Goal: Task Accomplishment & Management: Manage account settings

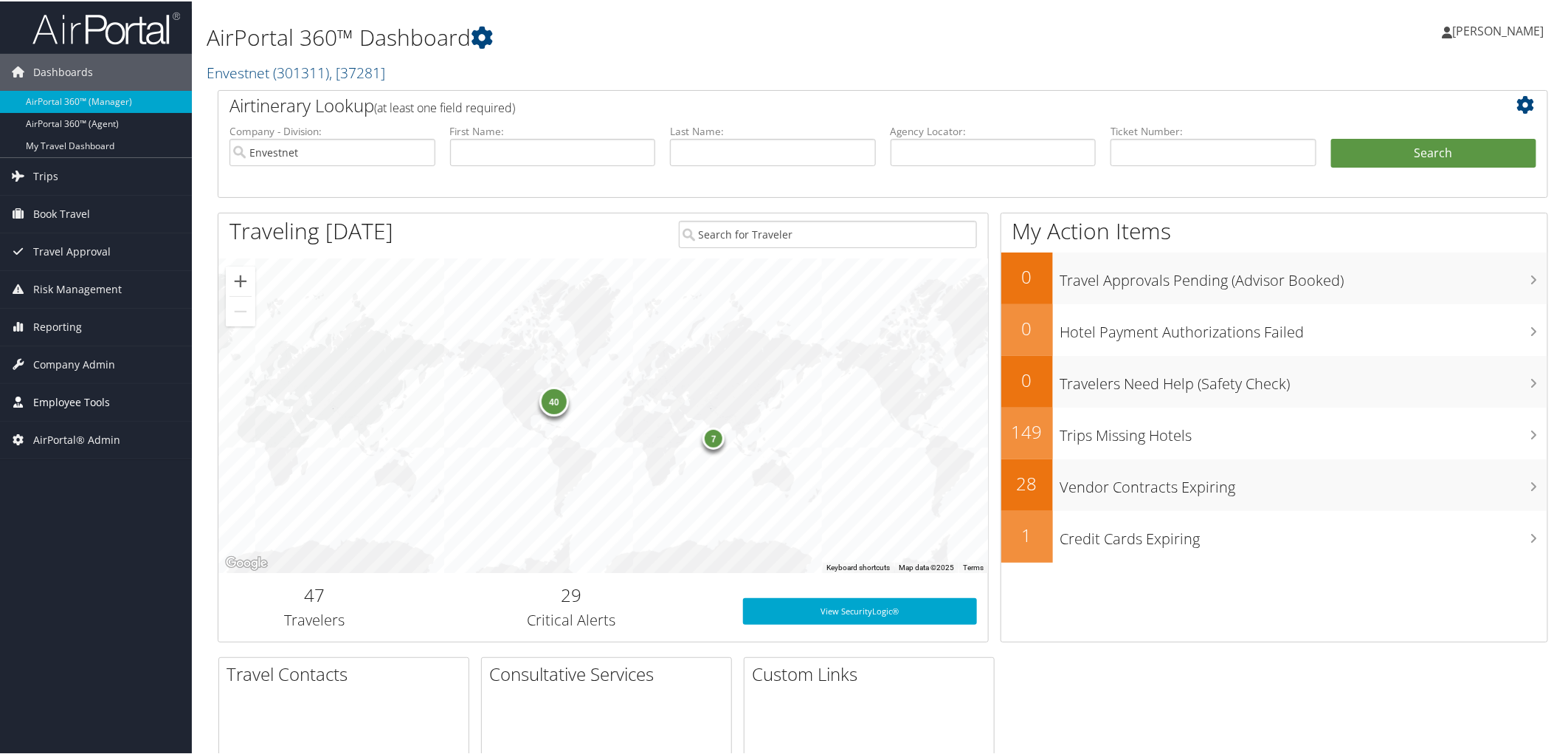
click at [82, 401] on span "Employee Tools" at bounding box center [72, 401] width 77 height 37
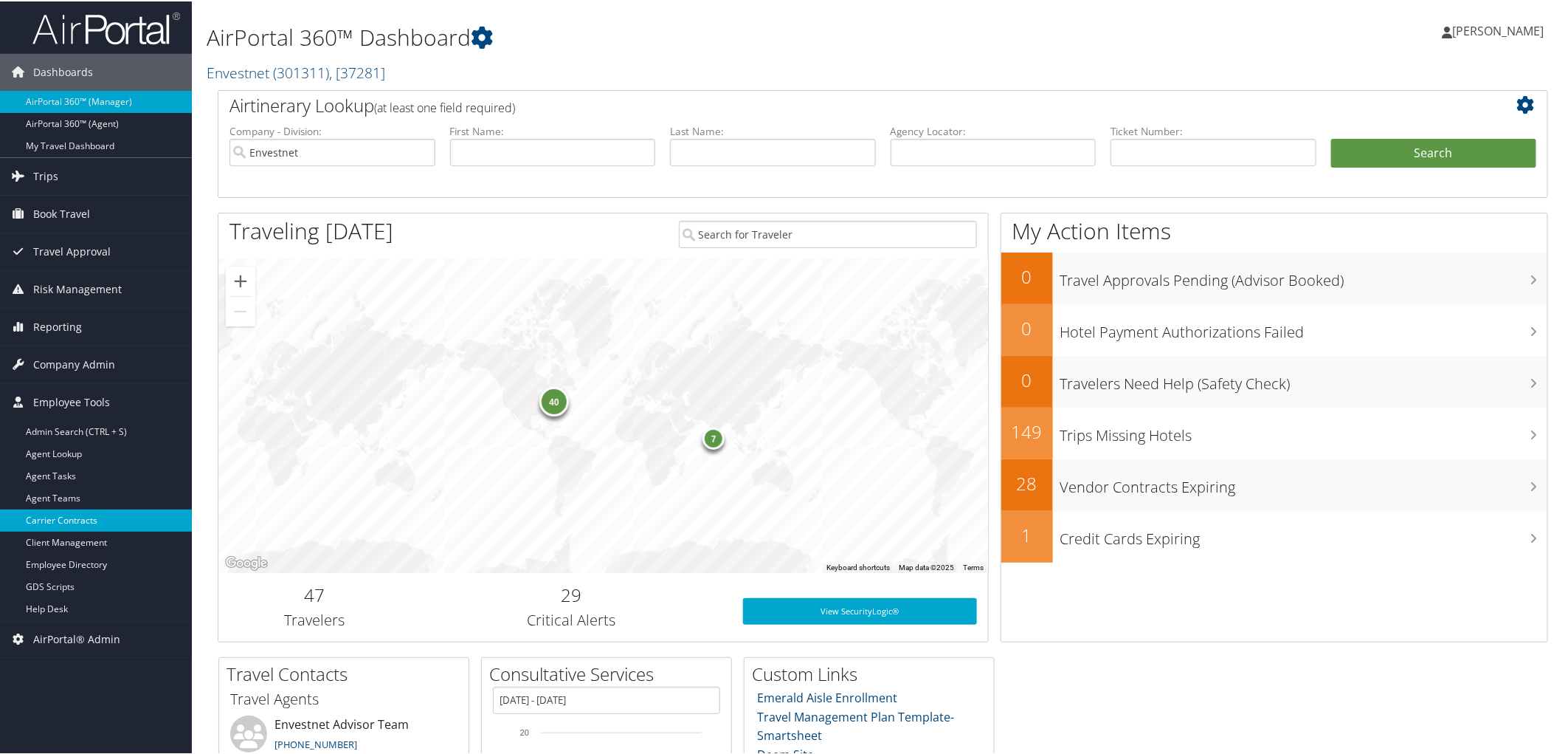
click at [77, 502] on link "Carrier Contracts" at bounding box center [95, 519] width 191 height 22
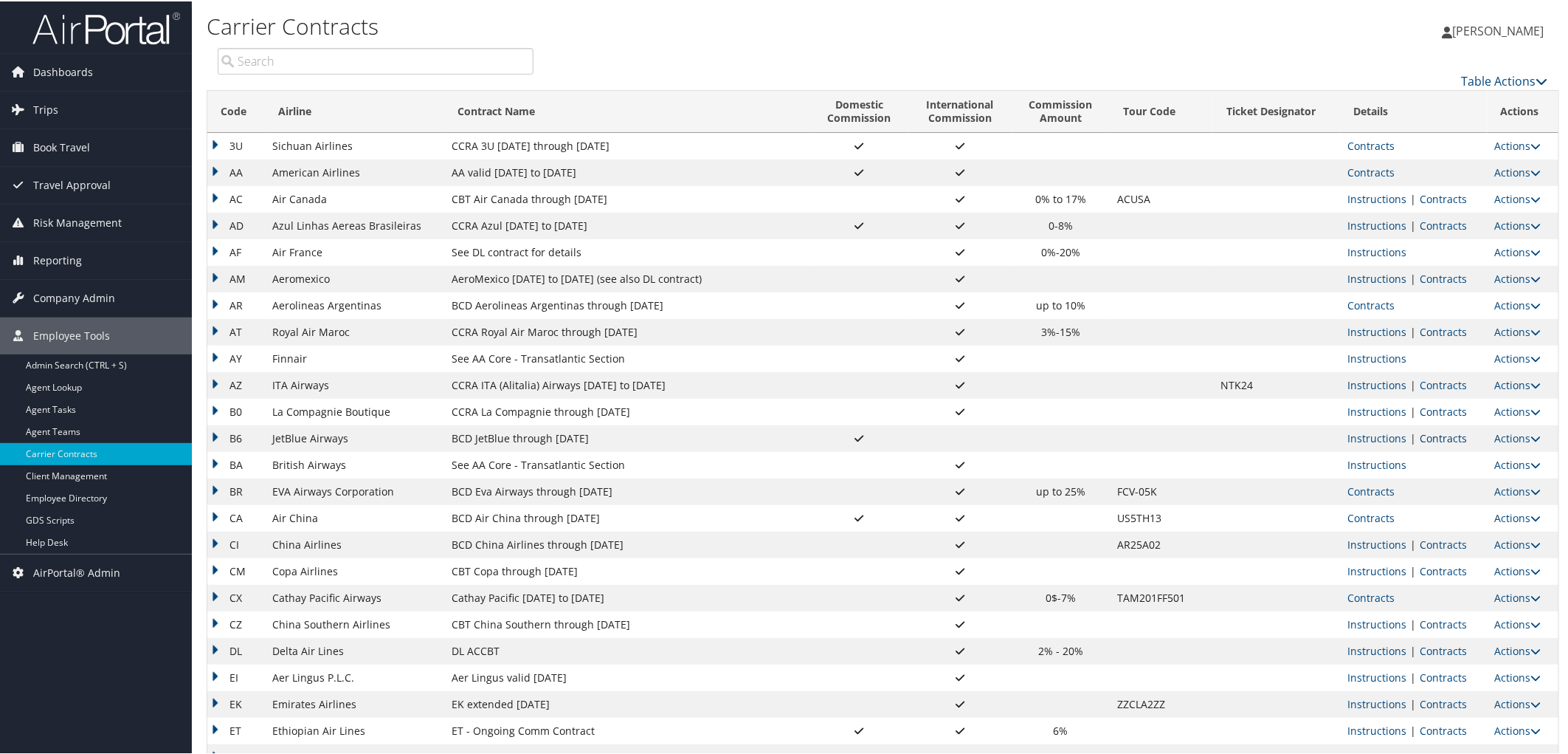
click at [1433, 436] on link "Contracts" at bounding box center [1443, 436] width 47 height 14
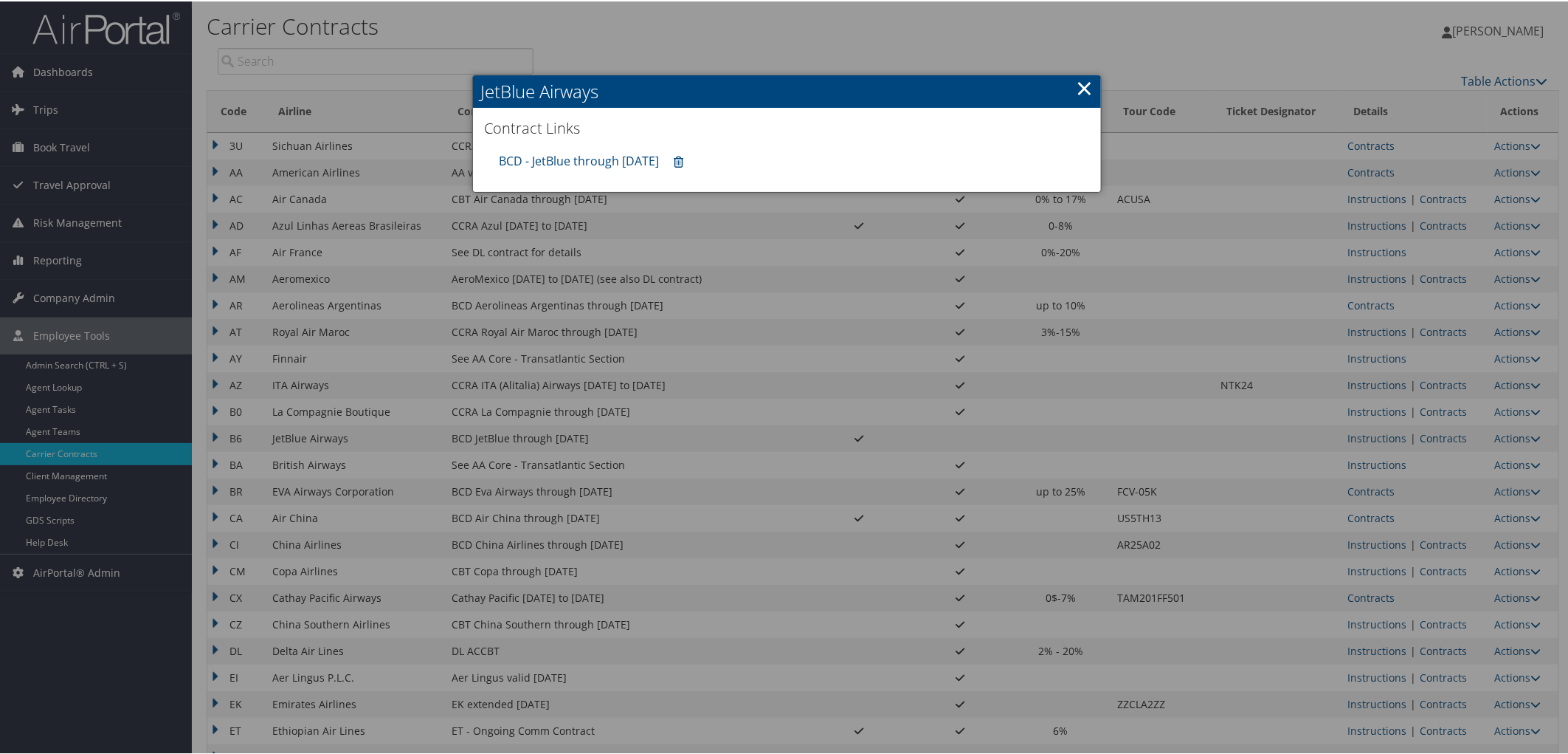
click at [770, 292] on div at bounding box center [787, 377] width 1574 height 754
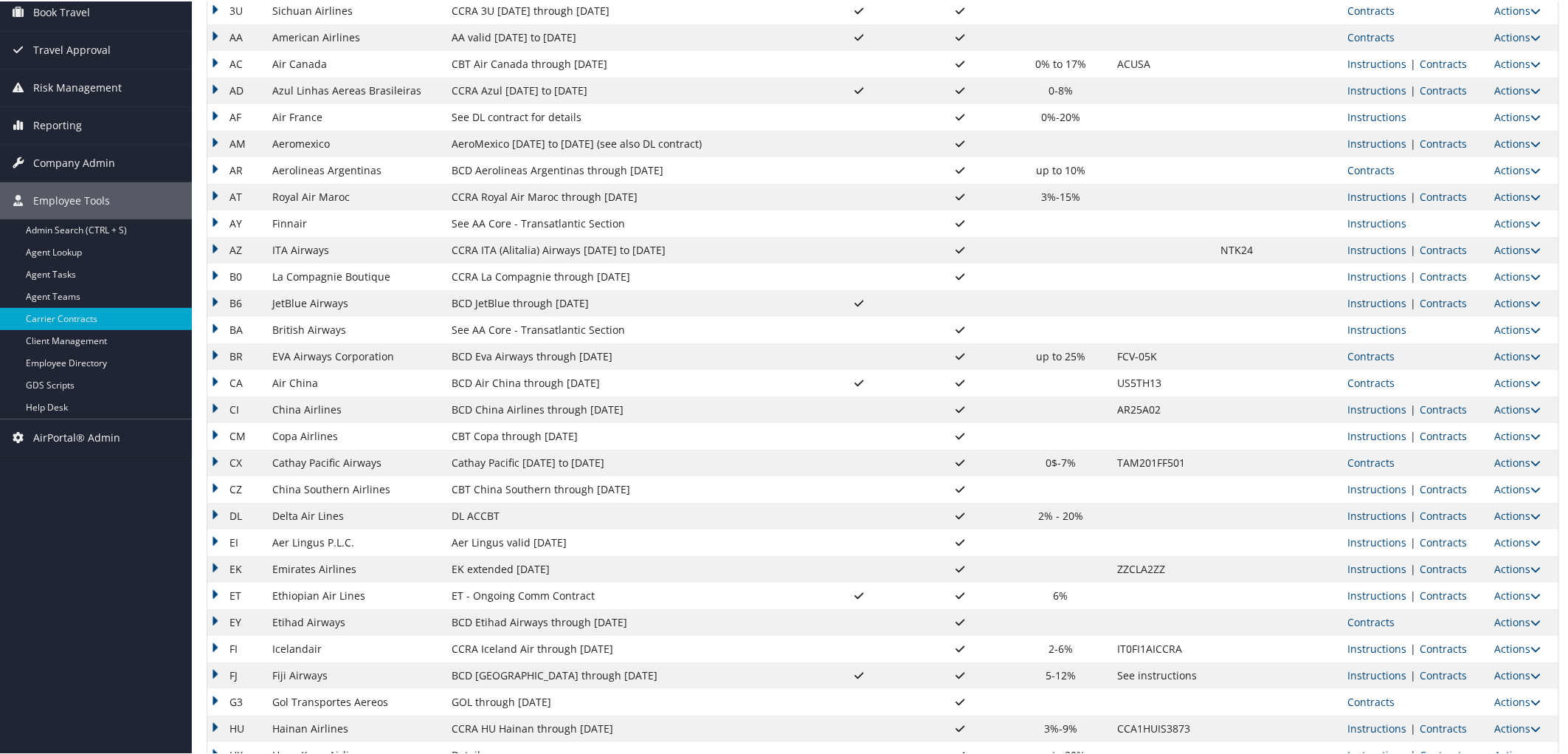
scroll to position [164, 0]
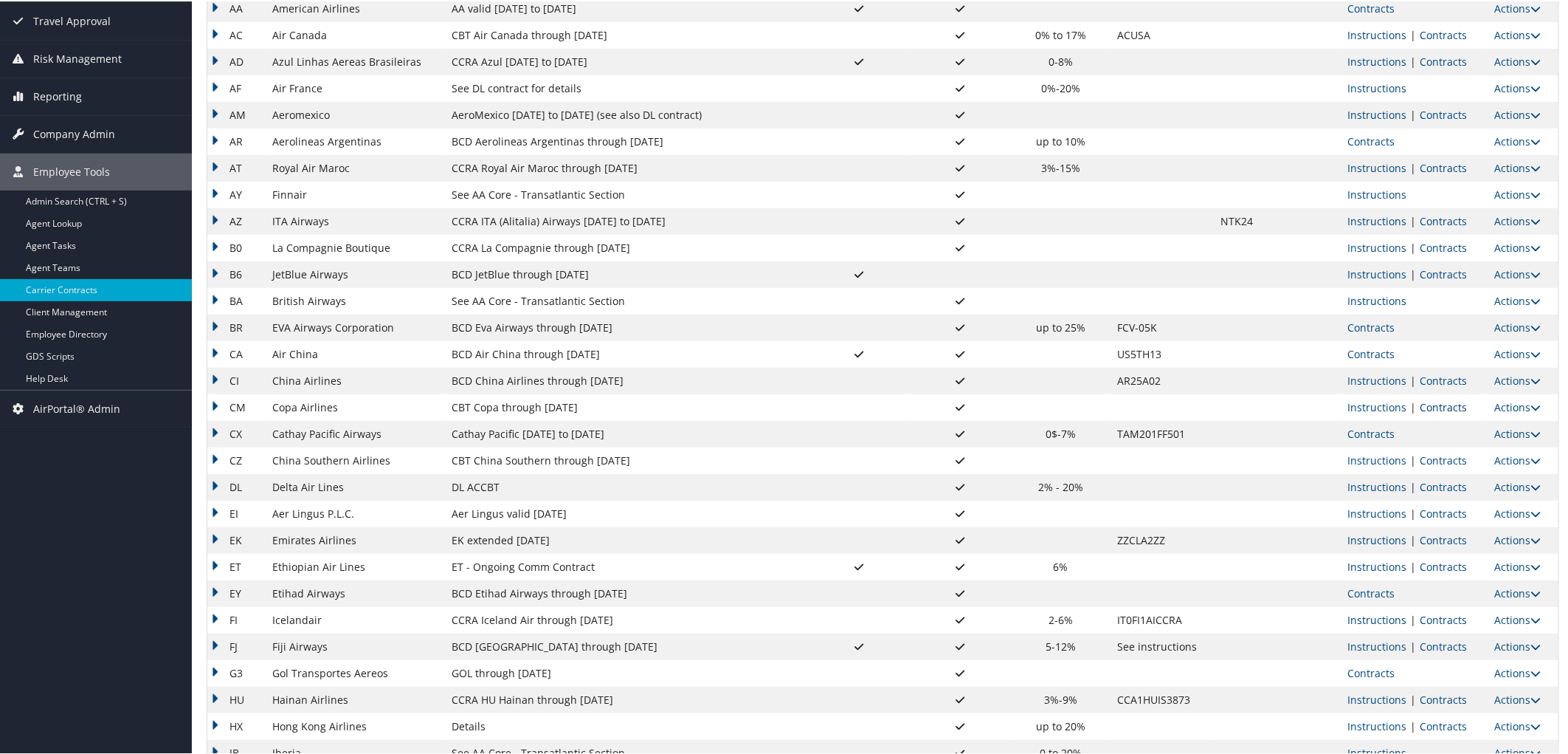
click at [1452, 407] on link "Contracts" at bounding box center [1443, 405] width 47 height 14
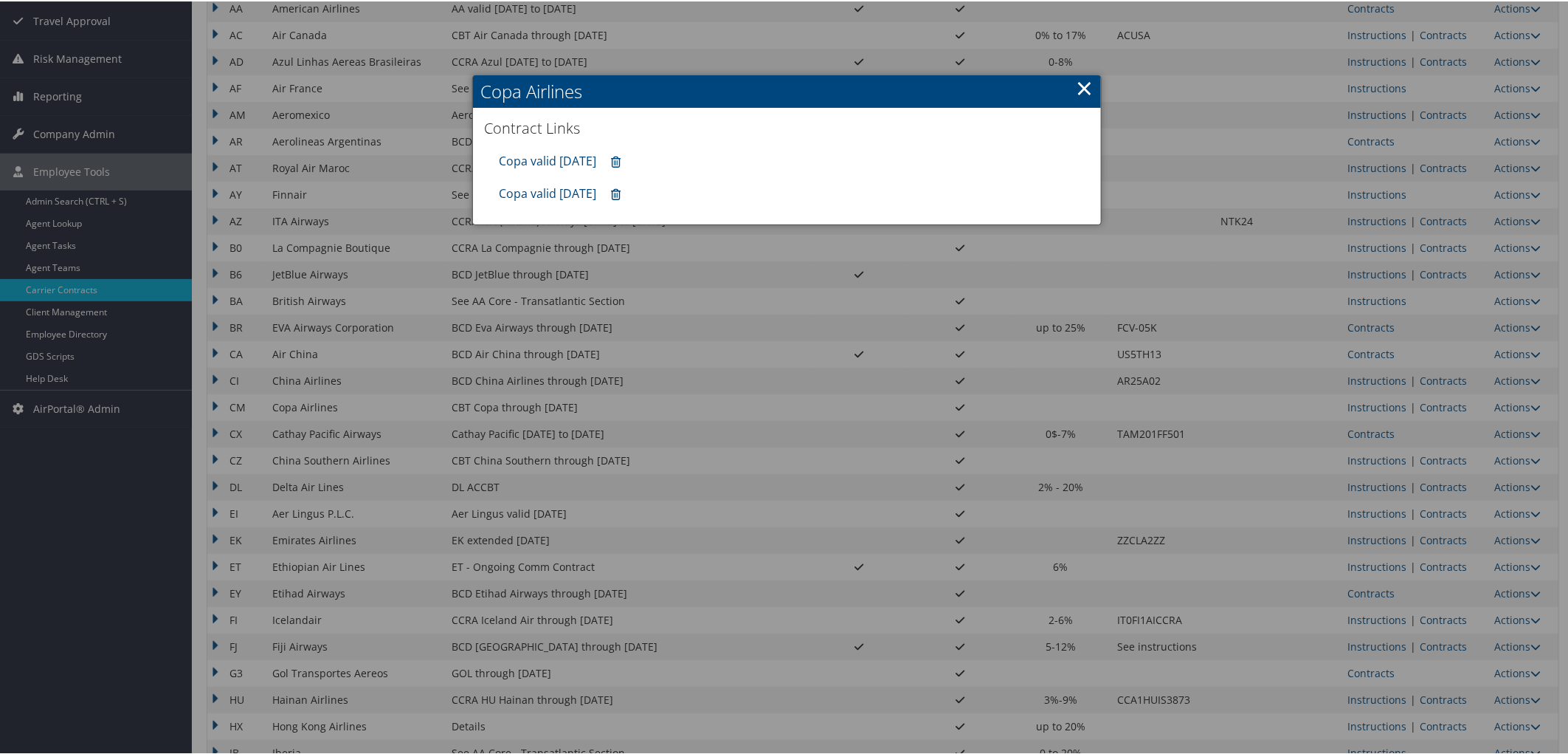
click at [621, 194] on icon at bounding box center [616, 193] width 9 height 1
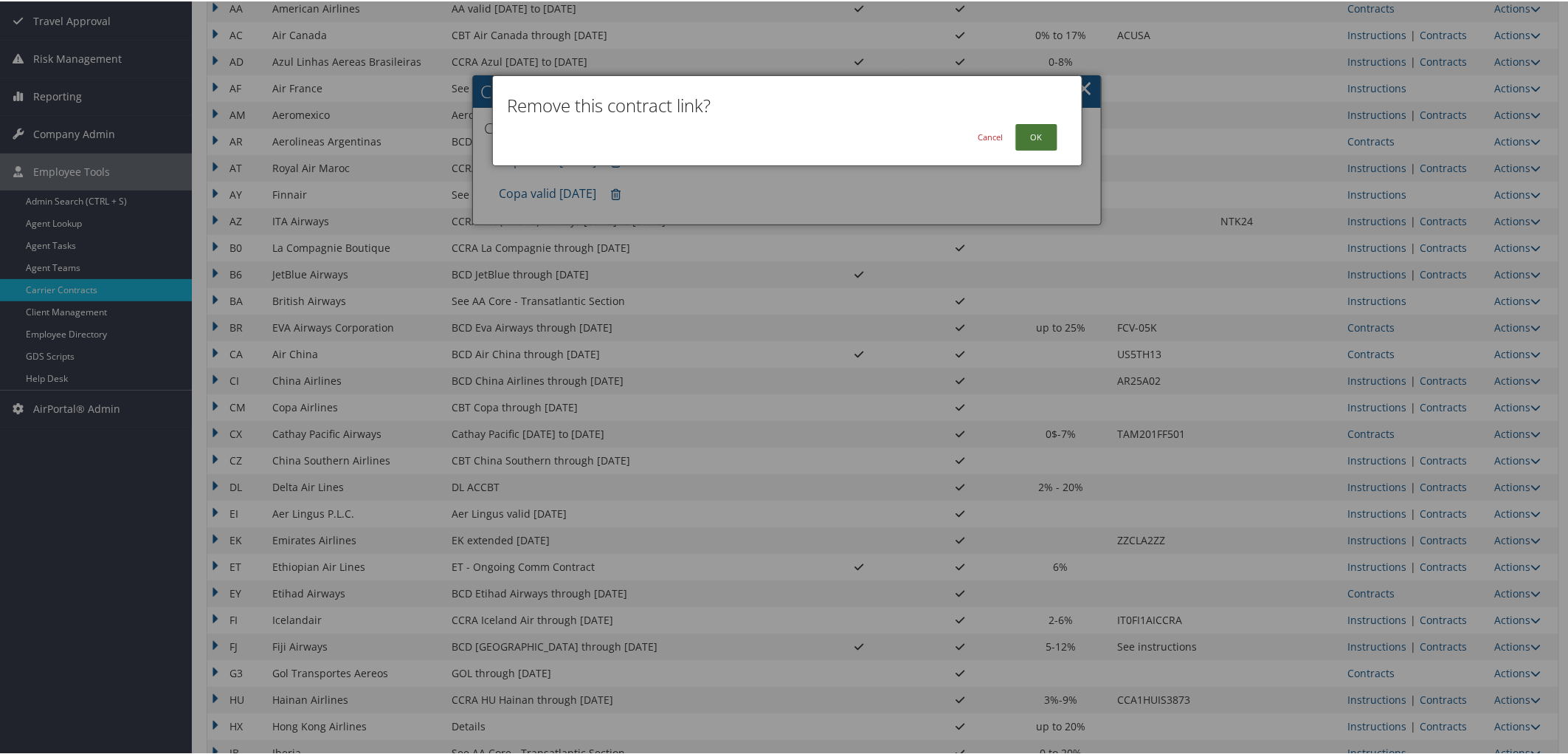
click at [1038, 137] on button "OK" at bounding box center [1036, 135] width 42 height 27
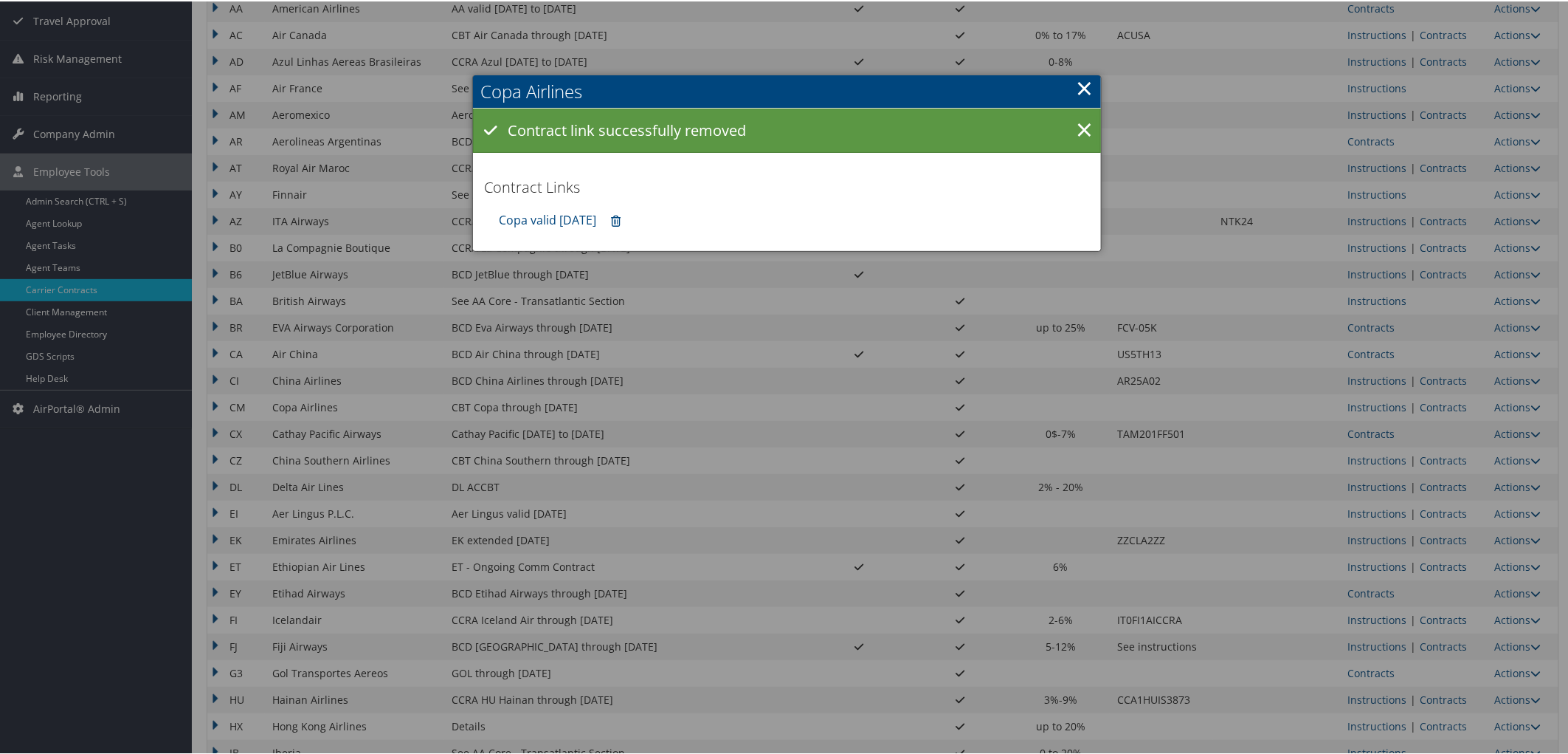
click at [794, 505] on div at bounding box center [787, 377] width 1574 height 754
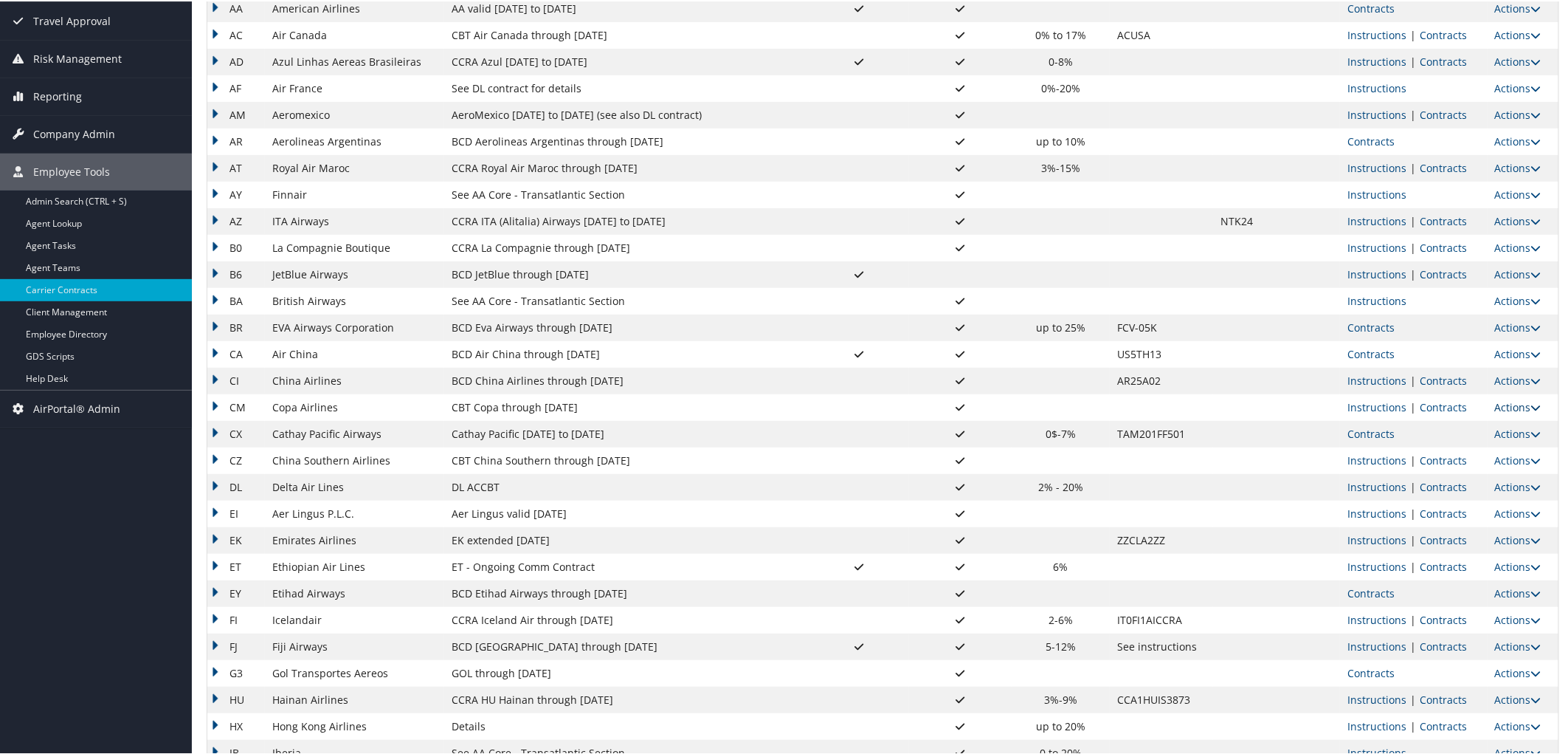
click at [1499, 404] on link "Actions" at bounding box center [1518, 405] width 46 height 14
click at [1478, 449] on link "Edit" at bounding box center [1479, 452] width 105 height 25
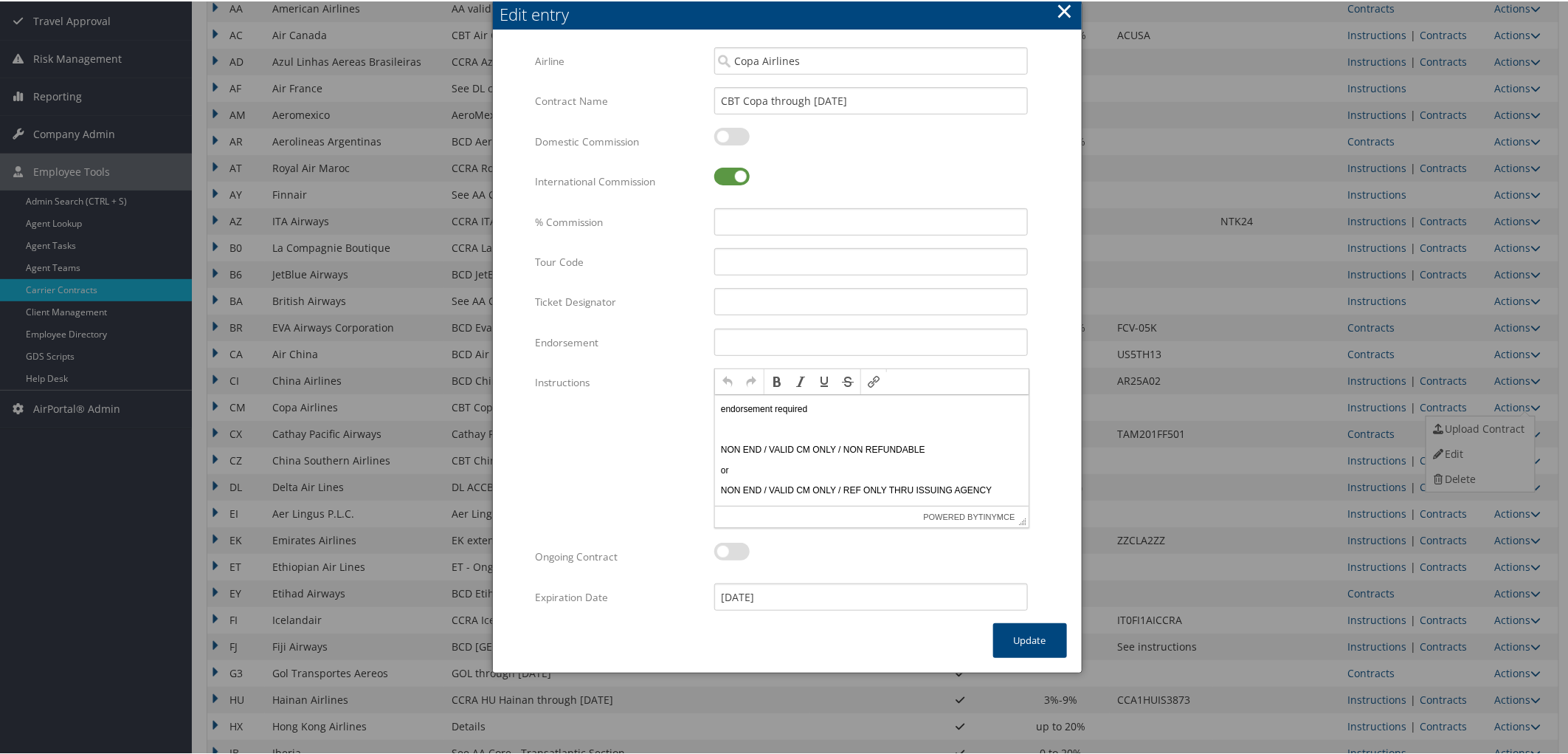
scroll to position [0, 0]
click at [812, 97] on input "CBT Copa through [DATE]" at bounding box center [871, 99] width 314 height 28
type input "CBT Copa through [DATE]"
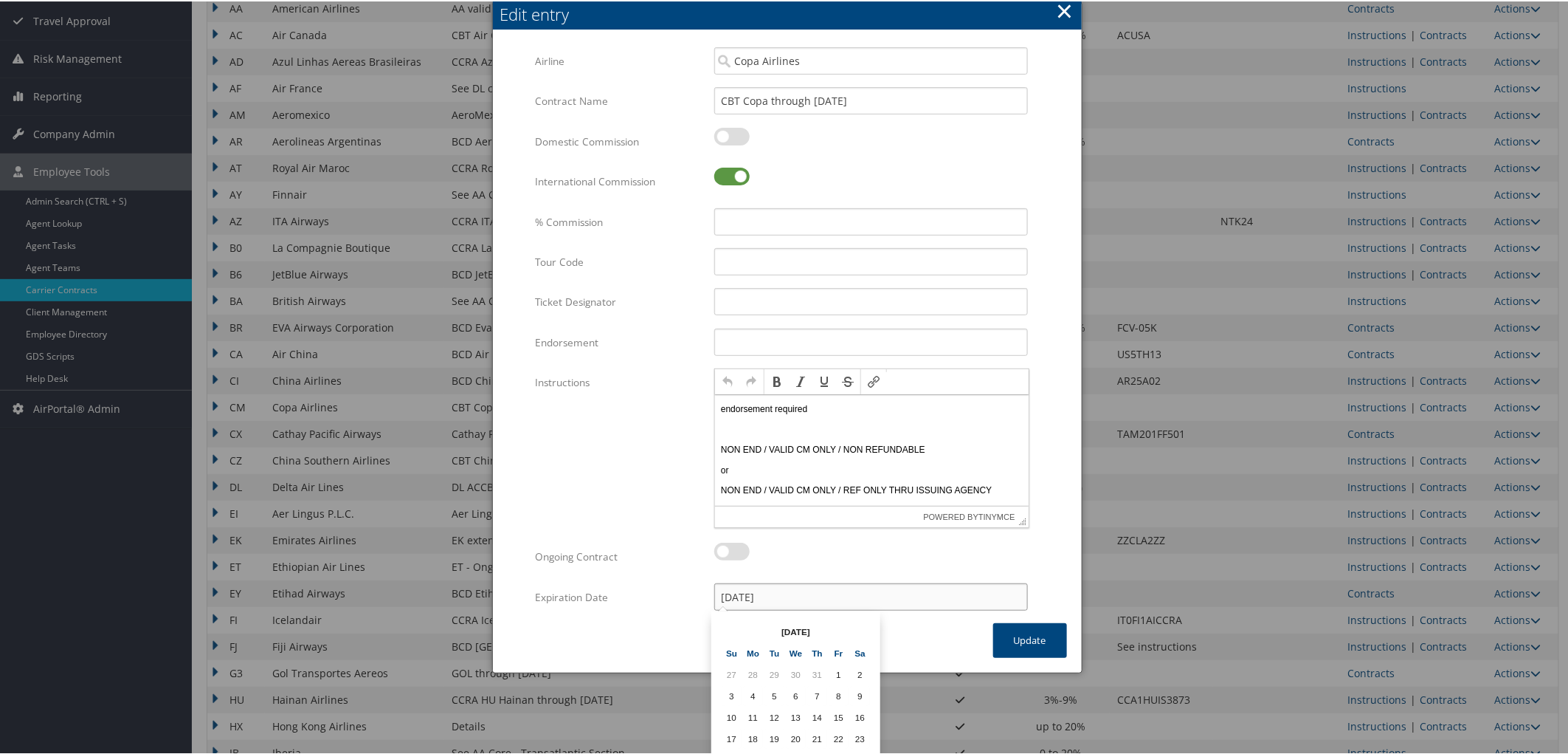
drag, startPoint x: 729, startPoint y: 593, endPoint x: 699, endPoint y: 592, distance: 30.0
click at [703, 592] on div "[DATE] Multiple values The selected items contain different values for this inp…" at bounding box center [871, 601] width 336 height 39
type input "[DATE]"
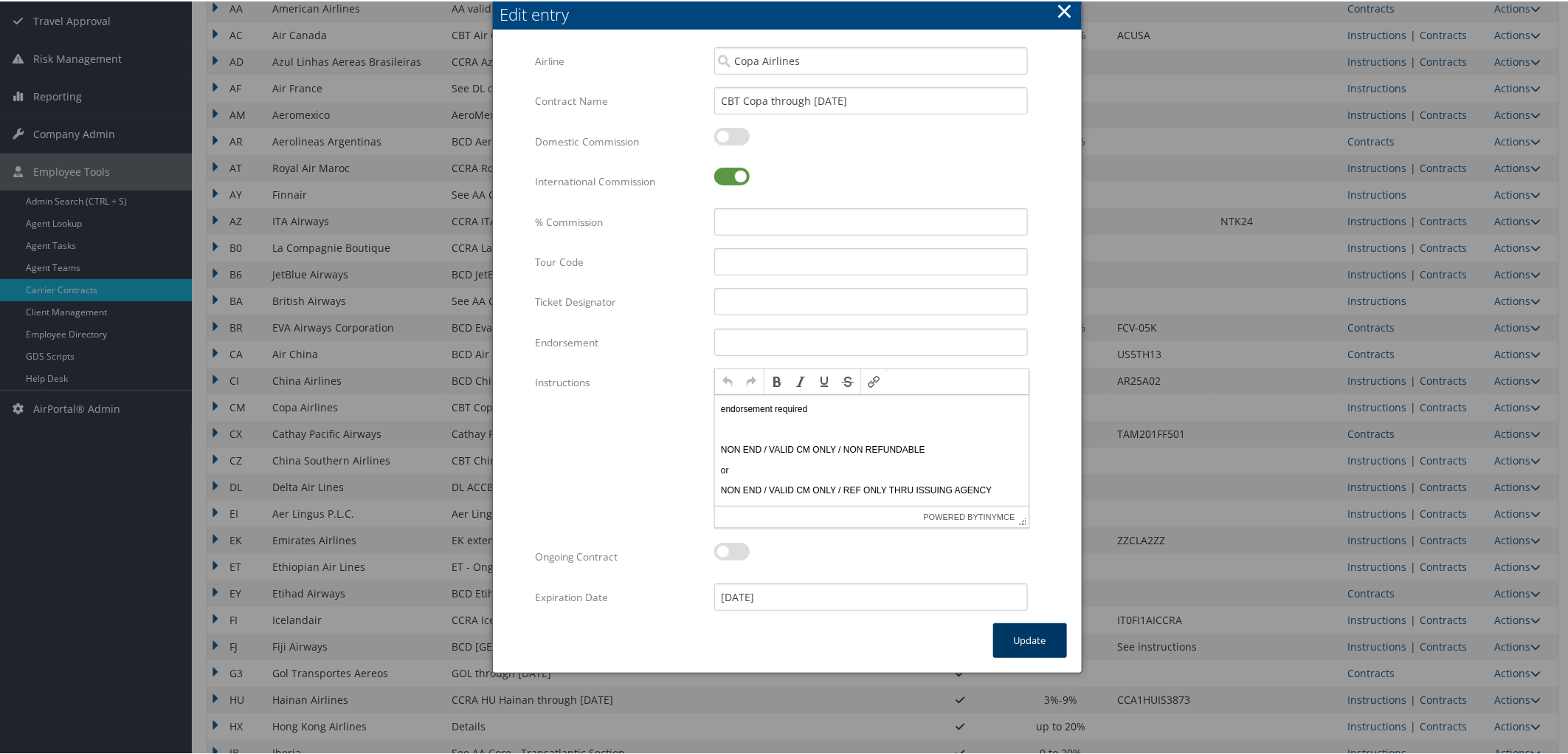
click at [997, 639] on button "Update" at bounding box center [1030, 639] width 74 height 35
click at [1004, 639] on div at bounding box center [787, 377] width 1574 height 754
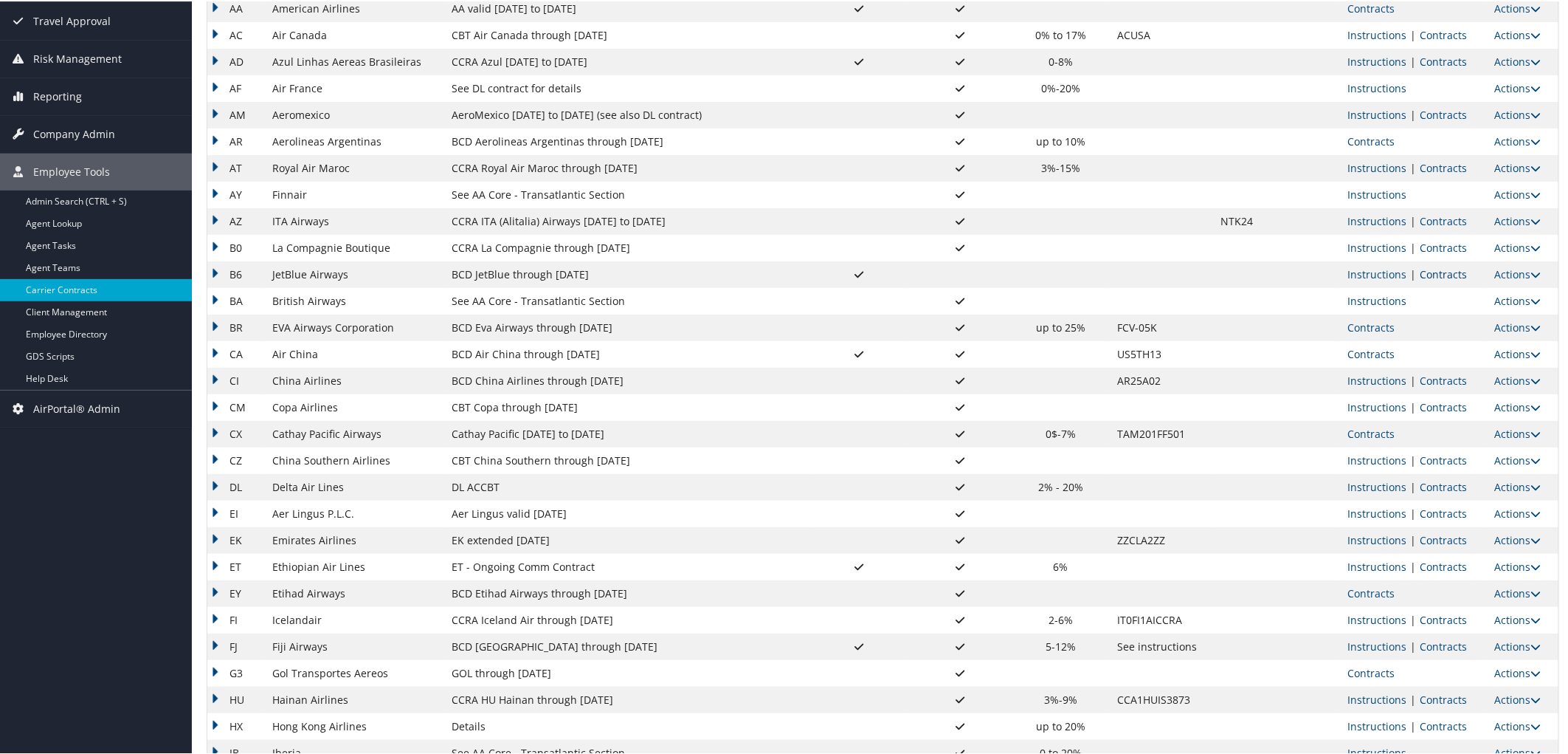
click at [1432, 271] on link "Contracts" at bounding box center [1443, 272] width 47 height 14
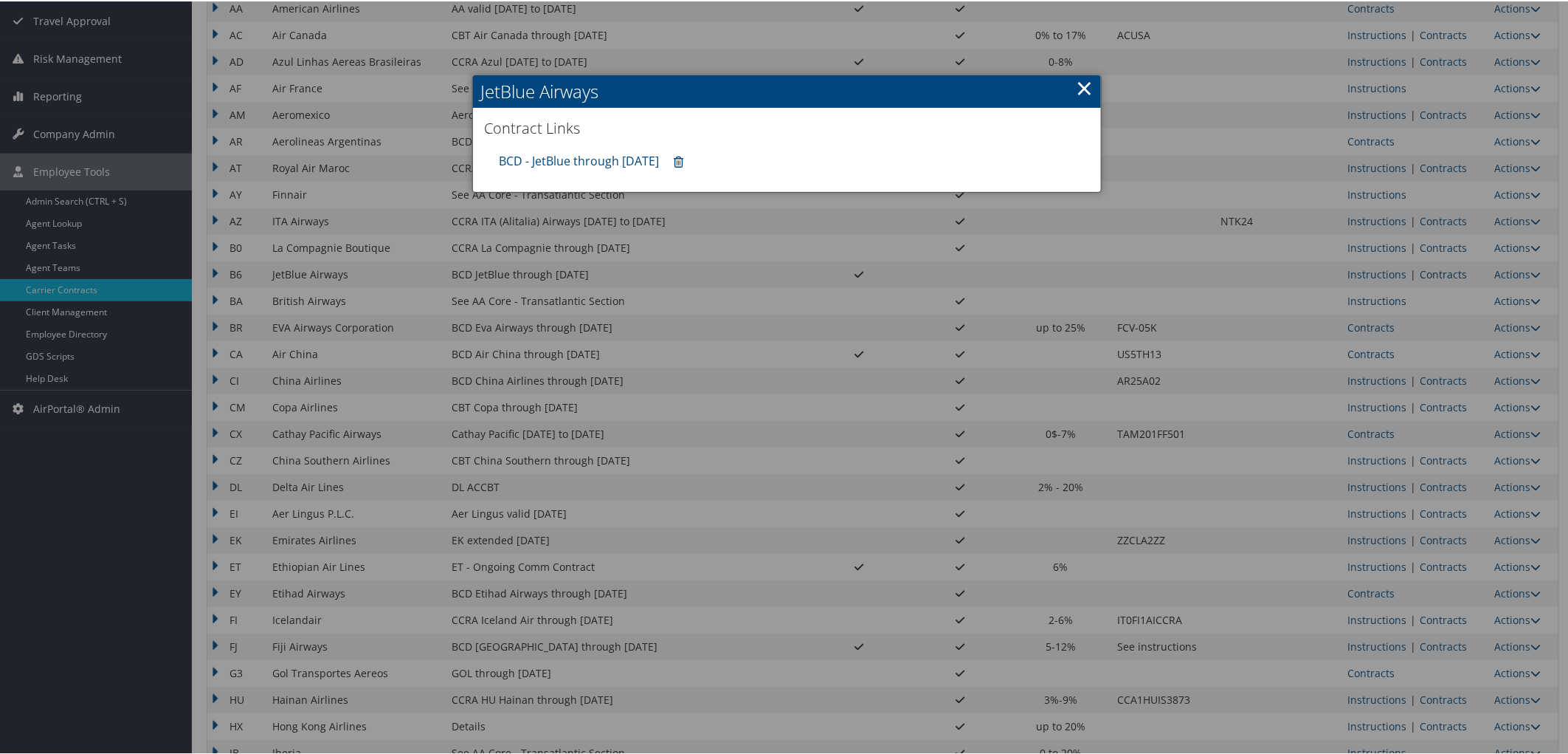
click at [1432, 271] on div at bounding box center [787, 377] width 1574 height 754
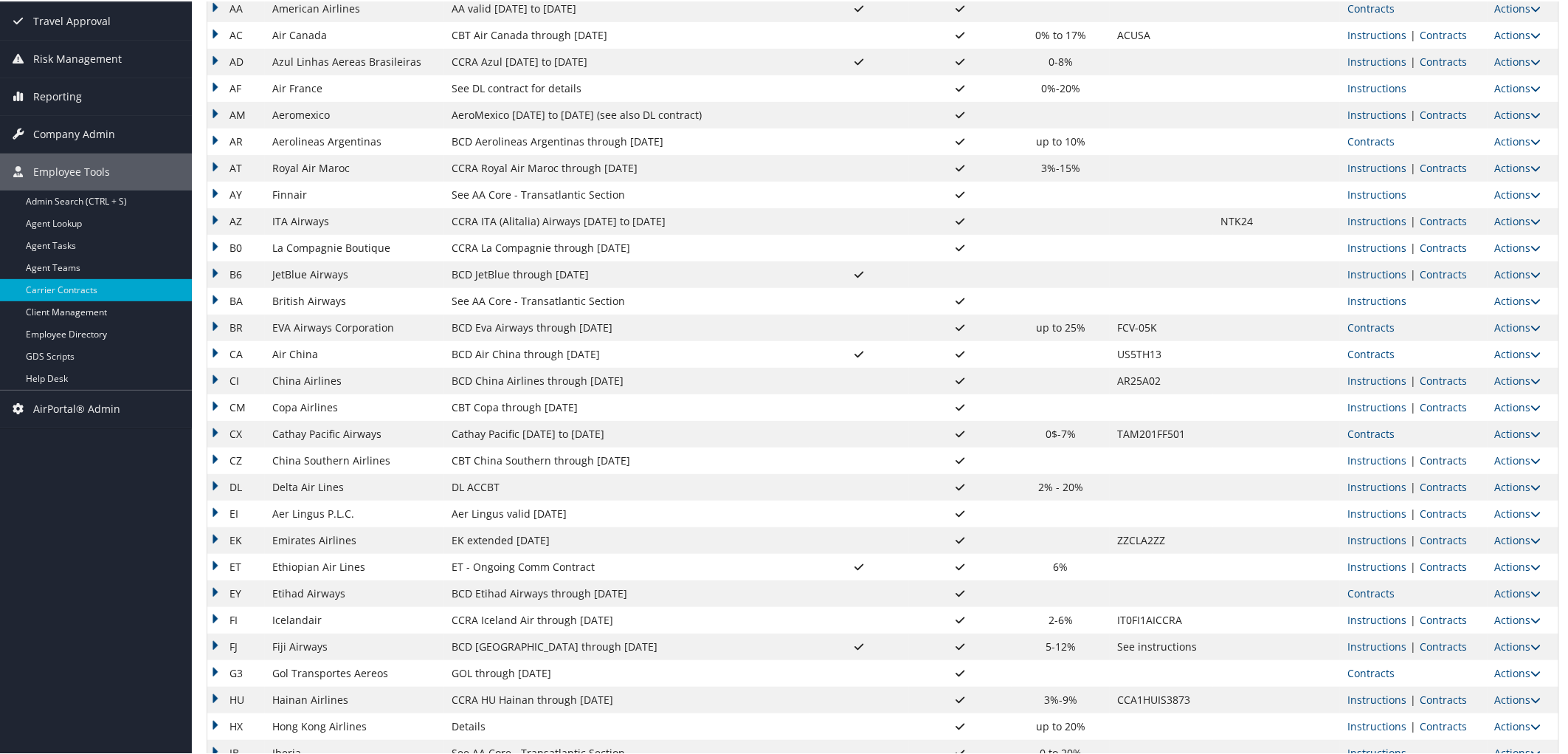
click at [1433, 462] on link "Contracts" at bounding box center [1443, 459] width 47 height 14
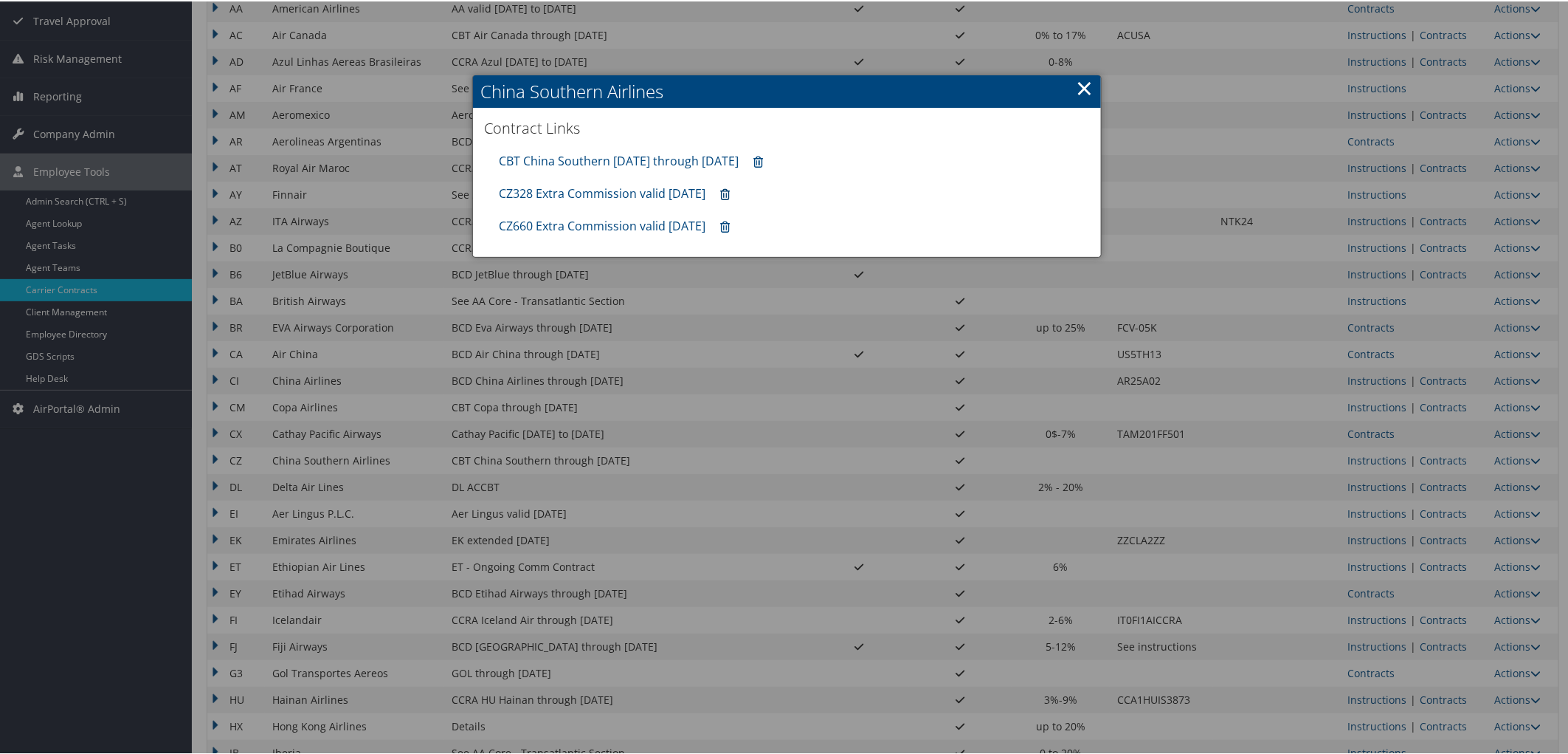
click at [730, 193] on icon at bounding box center [725, 193] width 9 height 1
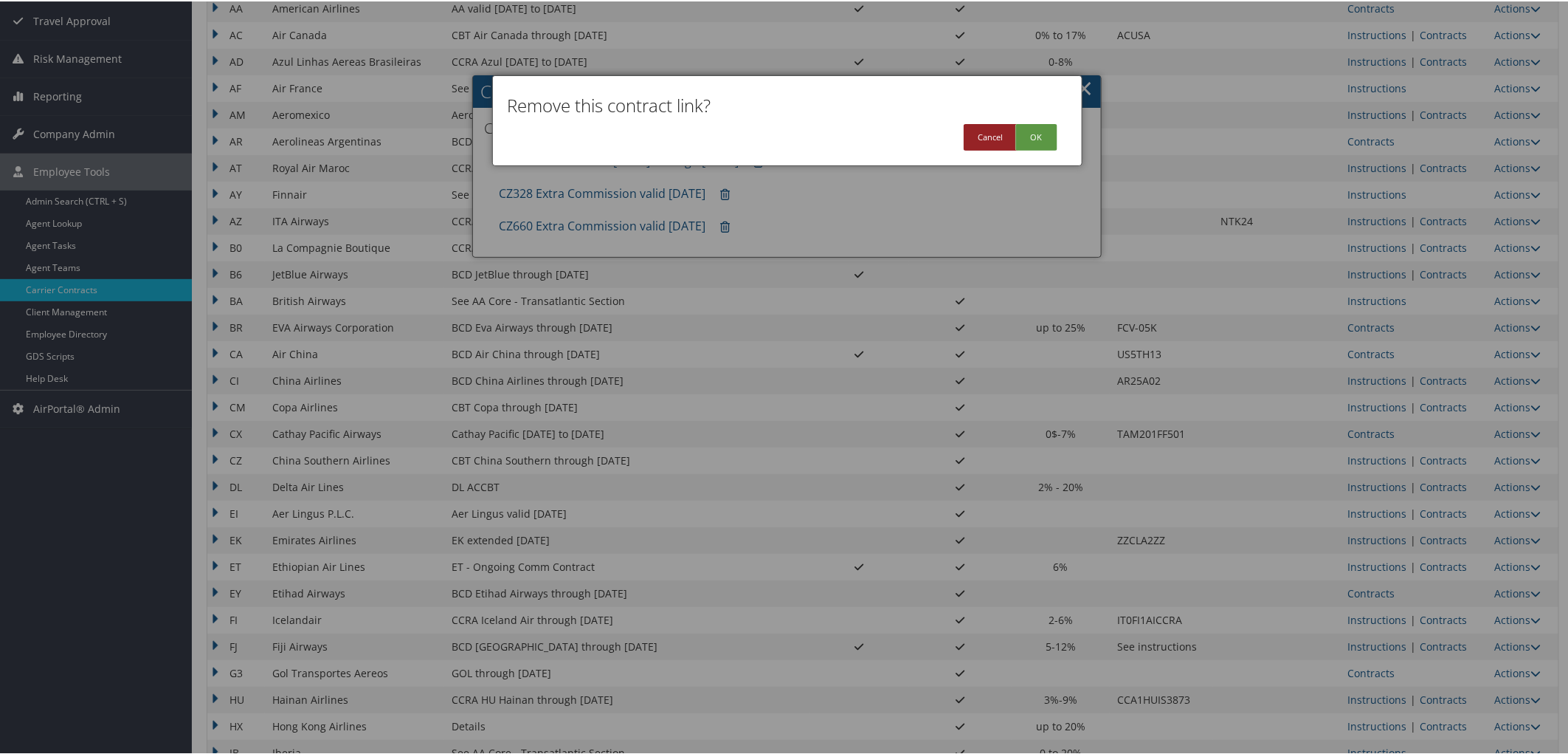
click at [987, 129] on button "Cancel" at bounding box center [990, 135] width 55 height 27
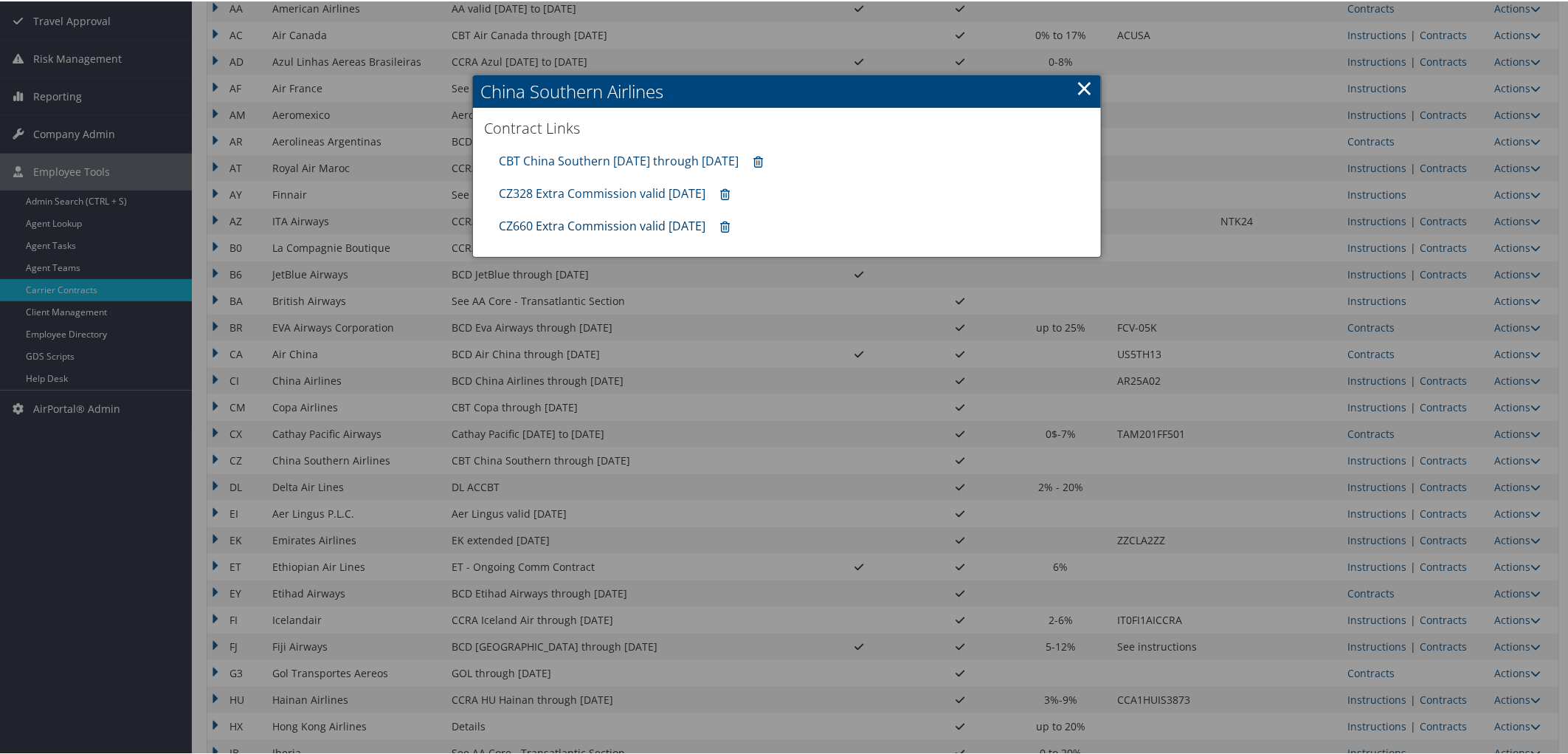
click at [612, 219] on link "CZ660 Extra Commission valid [DATE]" at bounding box center [602, 224] width 207 height 16
click at [730, 226] on icon at bounding box center [725, 226] width 9 height 1
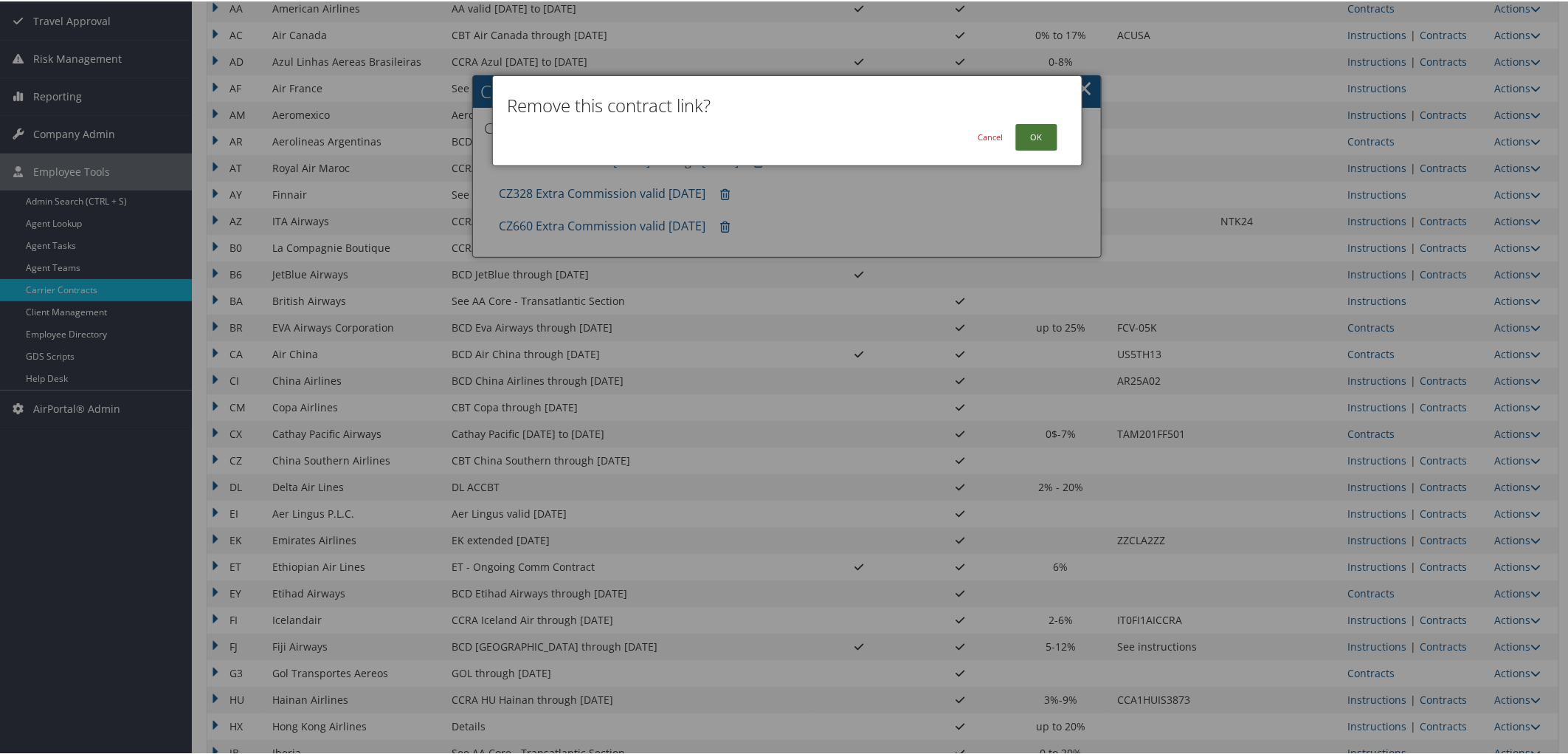
click at [1045, 141] on button "OK" at bounding box center [1036, 135] width 42 height 27
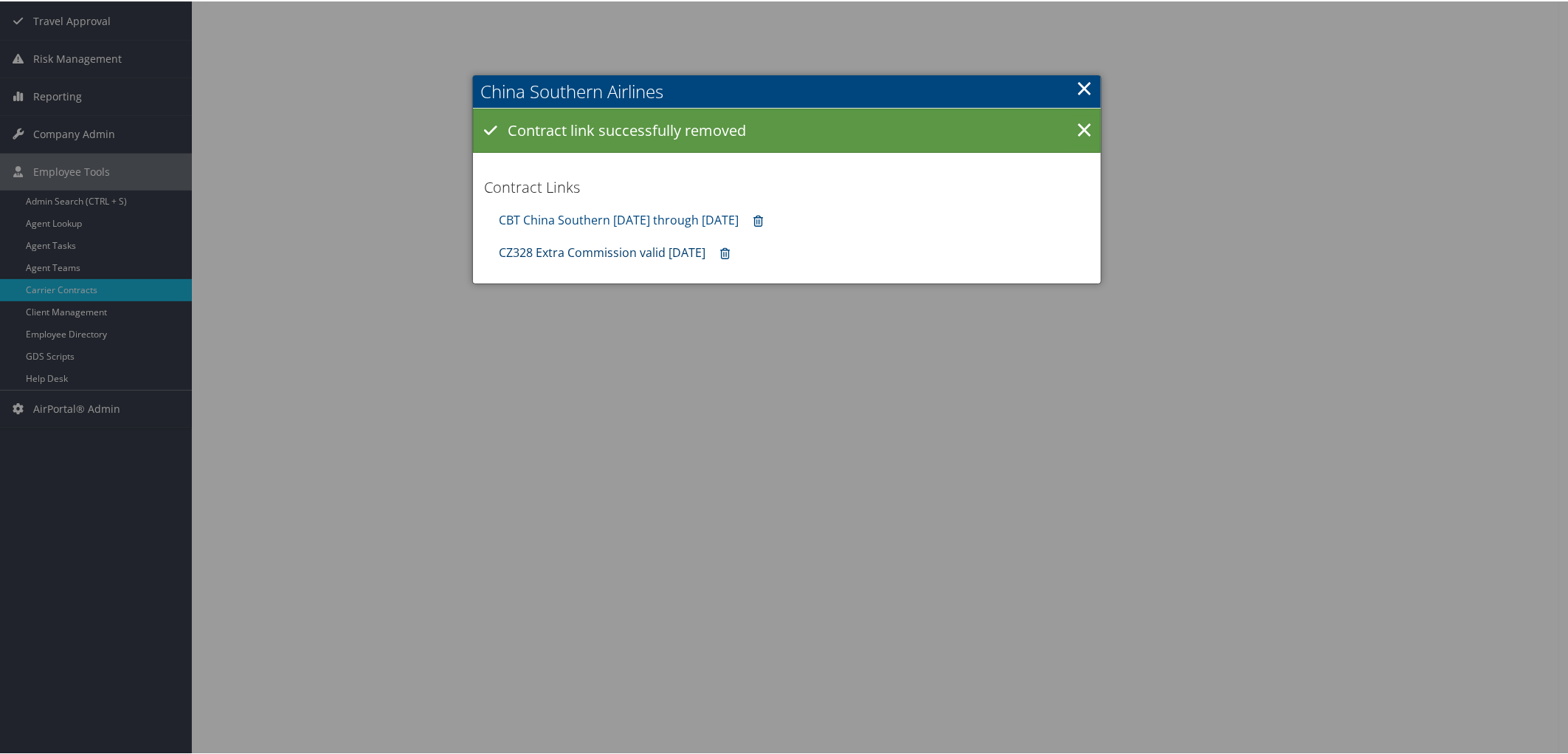
click at [611, 249] on link "CZ328 Extra Commission valid [DATE]" at bounding box center [602, 251] width 207 height 16
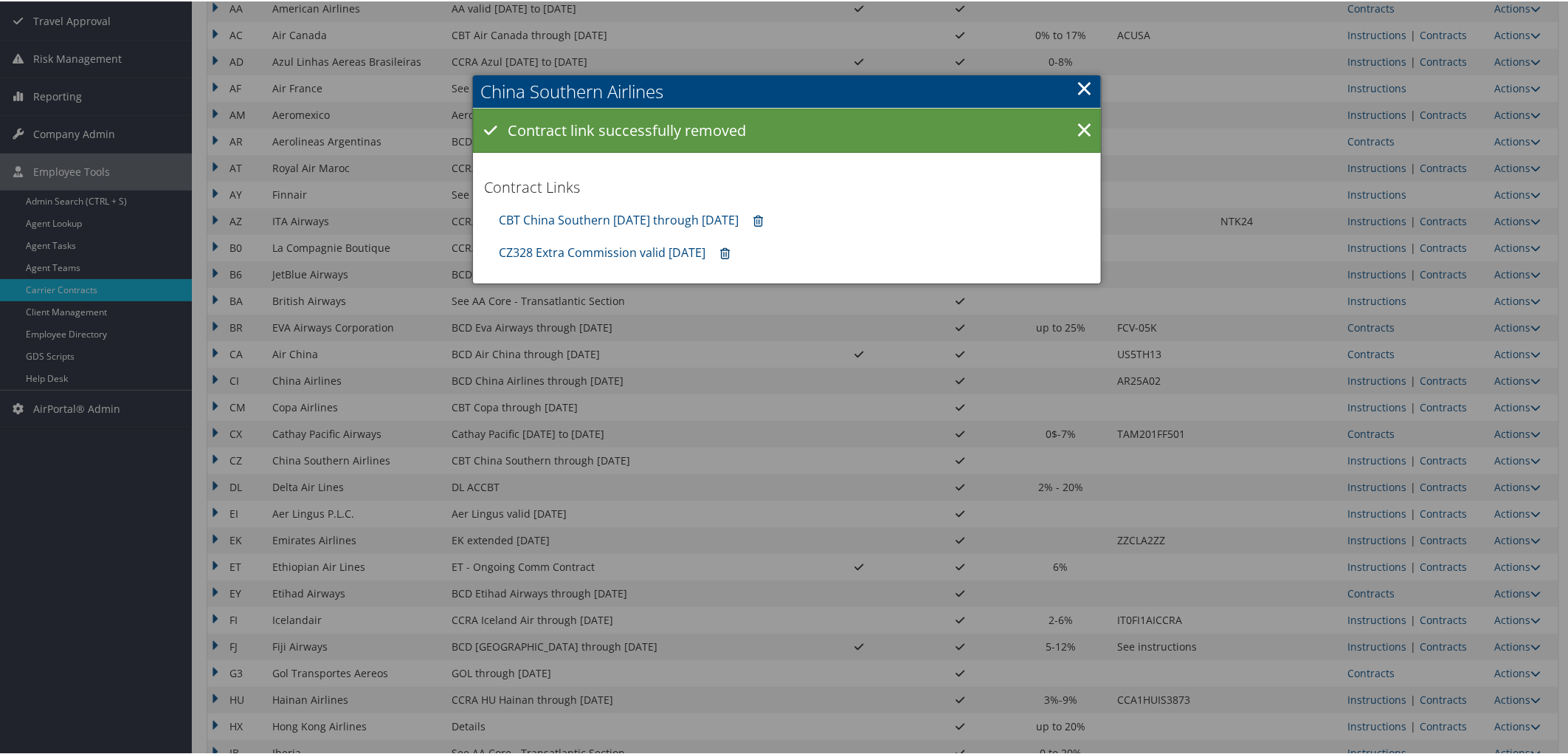
click at [730, 252] on icon at bounding box center [725, 252] width 9 height 1
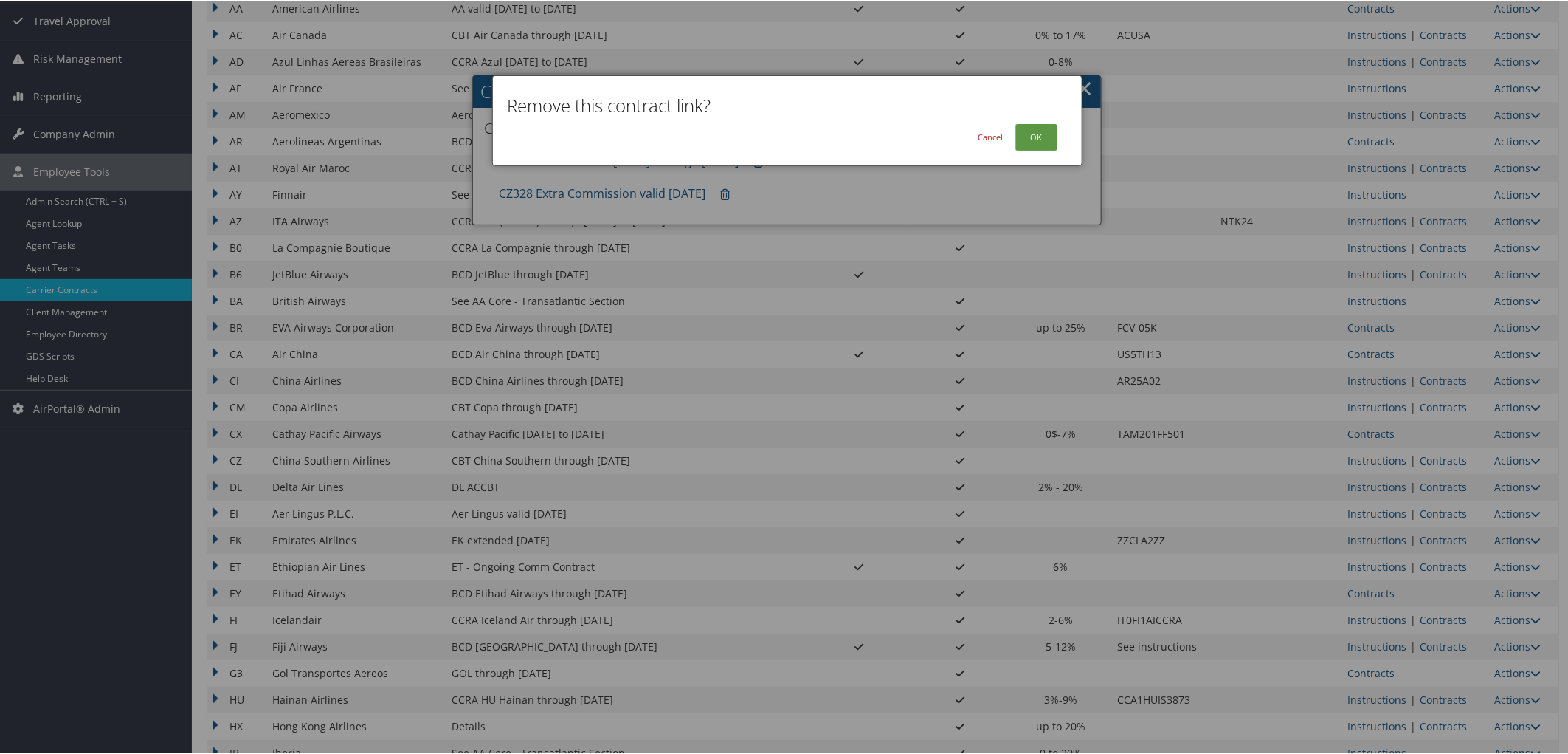
click at [592, 190] on div at bounding box center [787, 377] width 1574 height 754
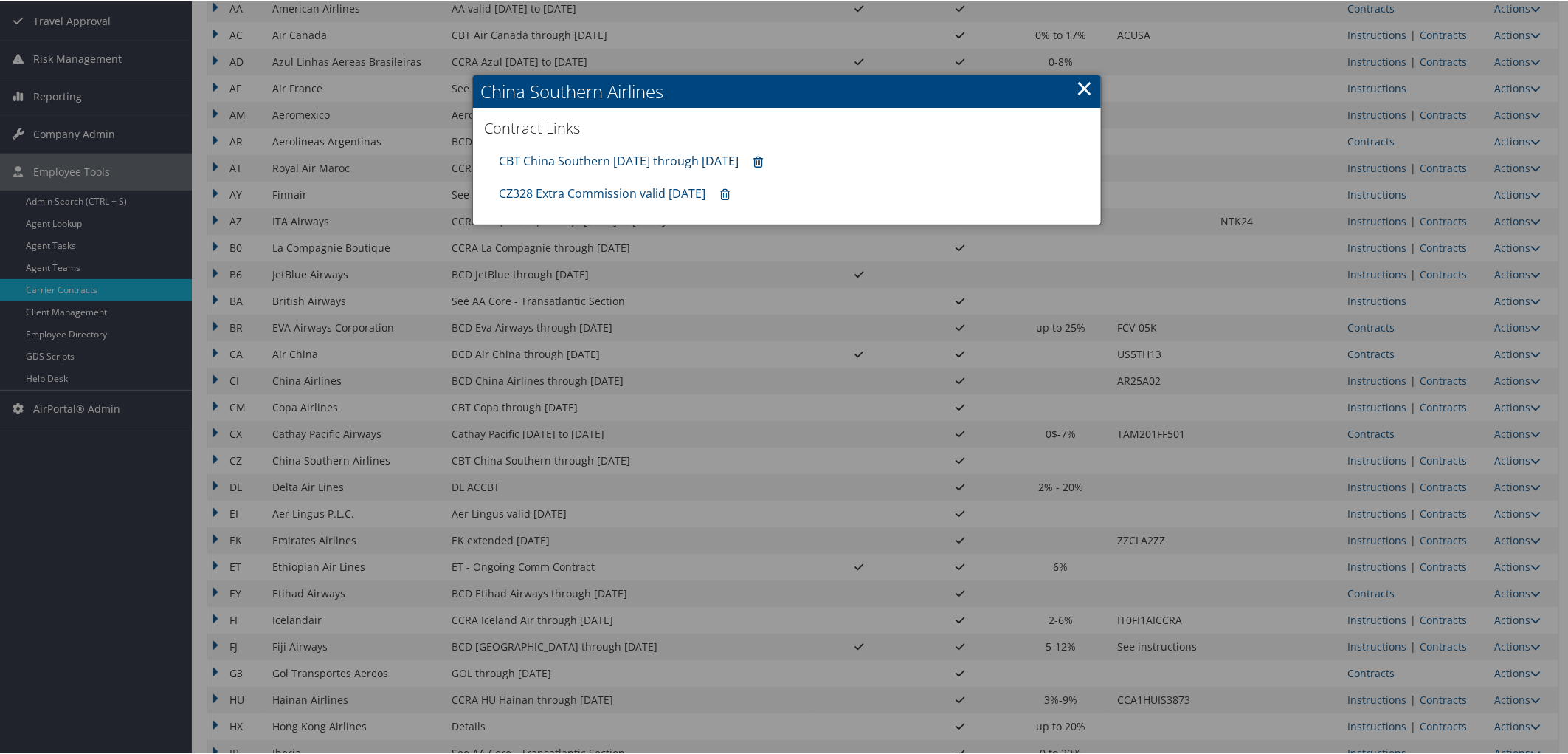
click at [591, 157] on link "CBT China Southern [DATE] through [DATE]" at bounding box center [619, 159] width 240 height 16
click at [1076, 88] on link "×" at bounding box center [1084, 86] width 17 height 29
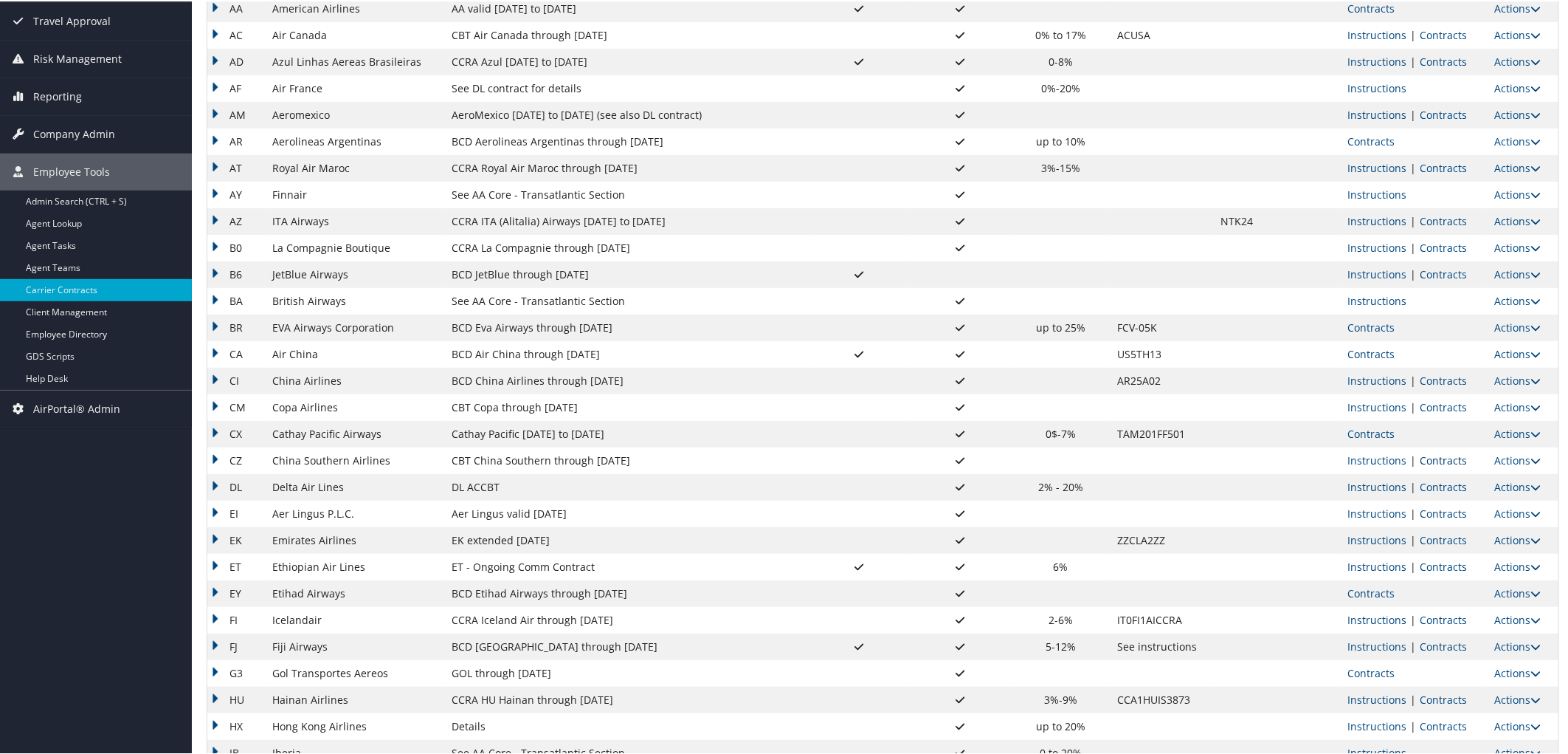
click at [1447, 459] on link "Contracts" at bounding box center [1443, 459] width 47 height 14
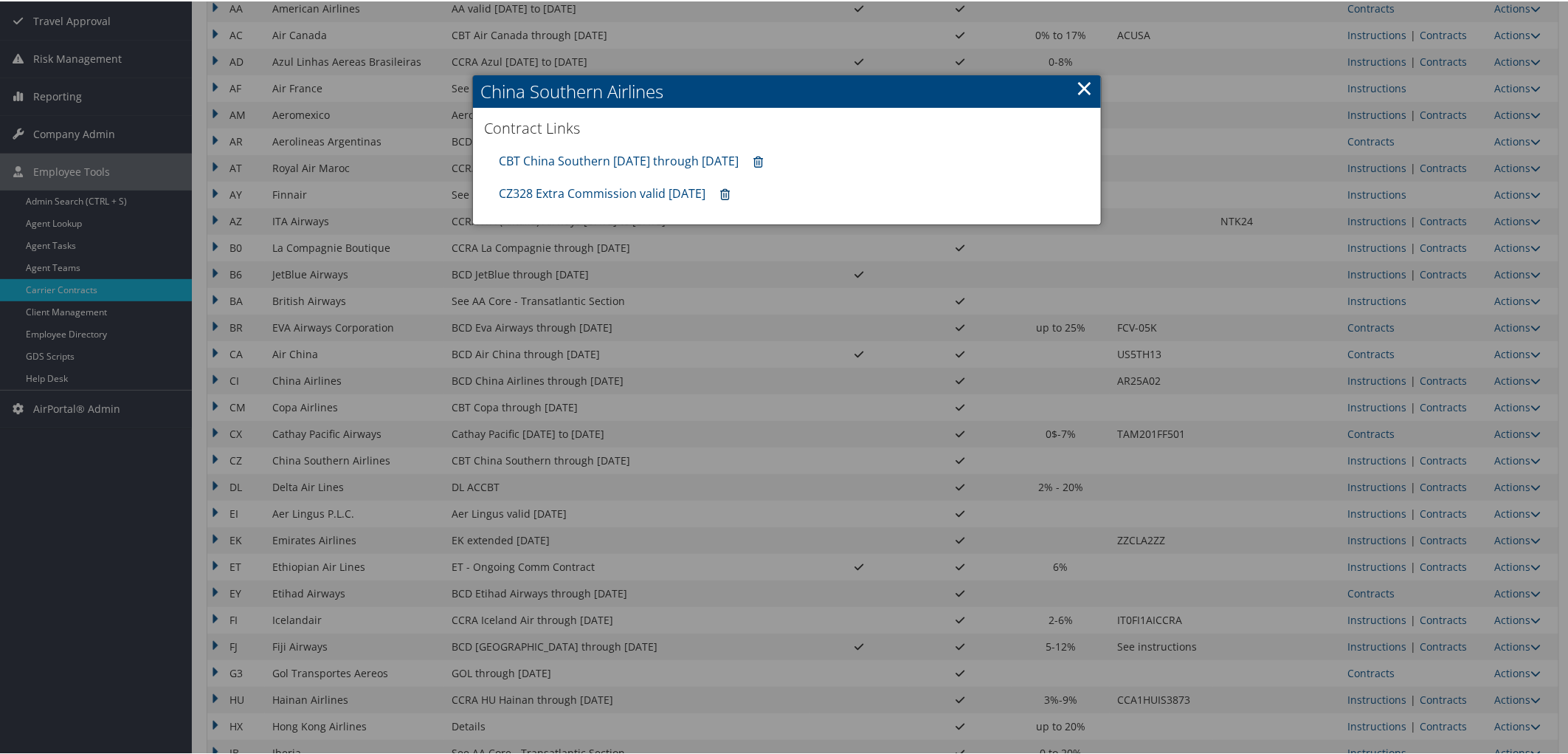
click at [730, 193] on icon at bounding box center [725, 193] width 9 height 1
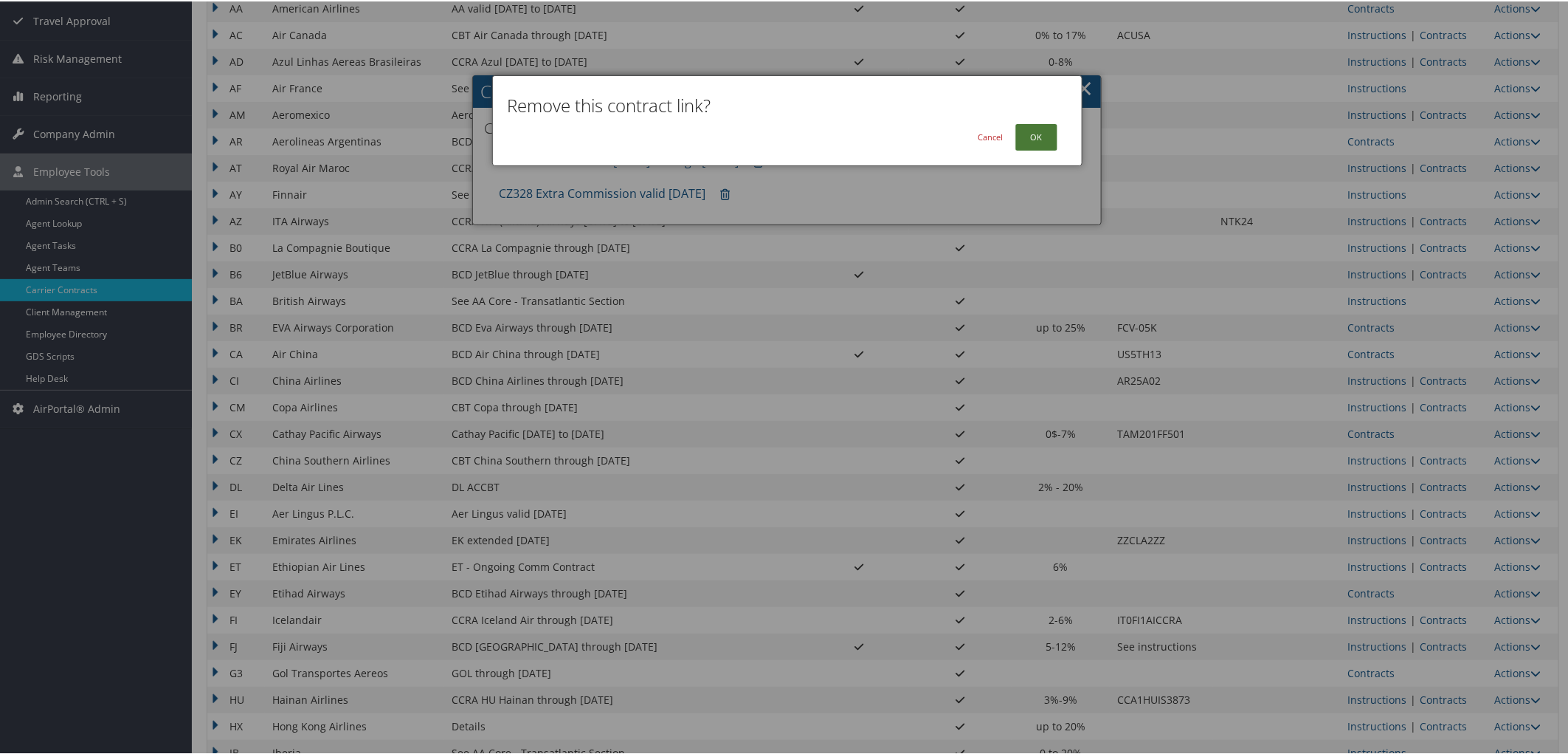
click at [1029, 136] on button "OK" at bounding box center [1036, 135] width 42 height 27
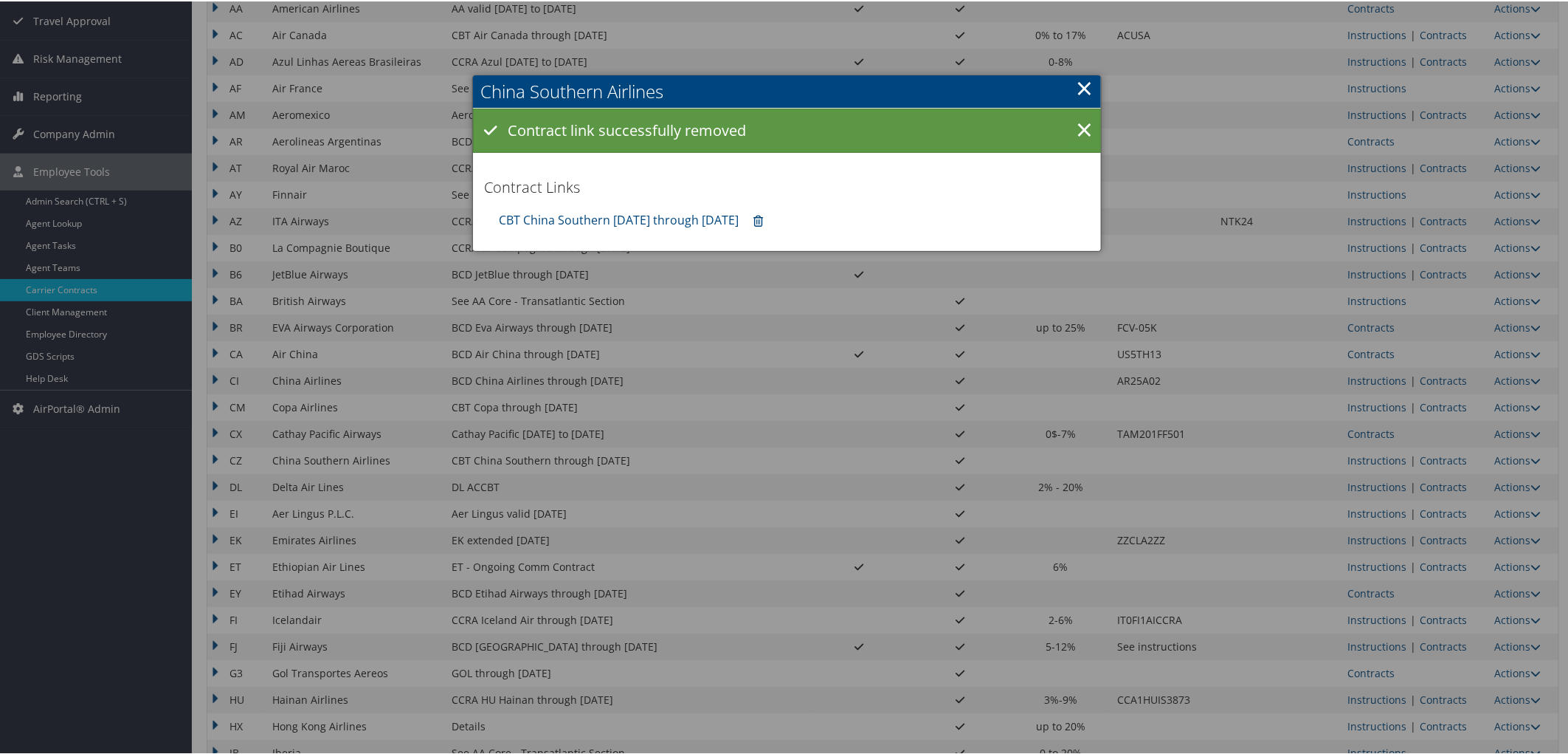
click at [1076, 85] on link "×" at bounding box center [1084, 86] width 17 height 29
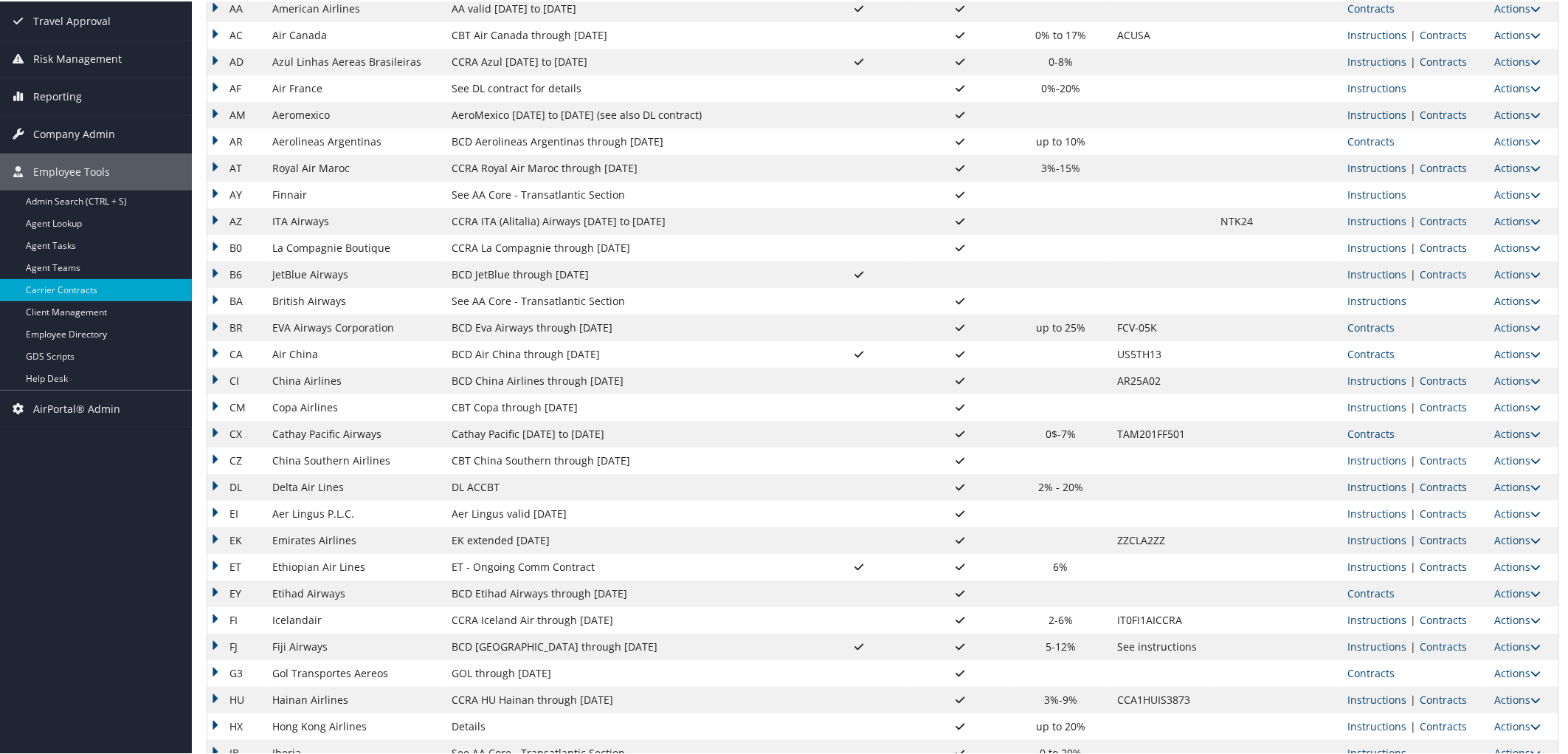
click at [1459, 535] on link "Contracts" at bounding box center [1443, 539] width 47 height 14
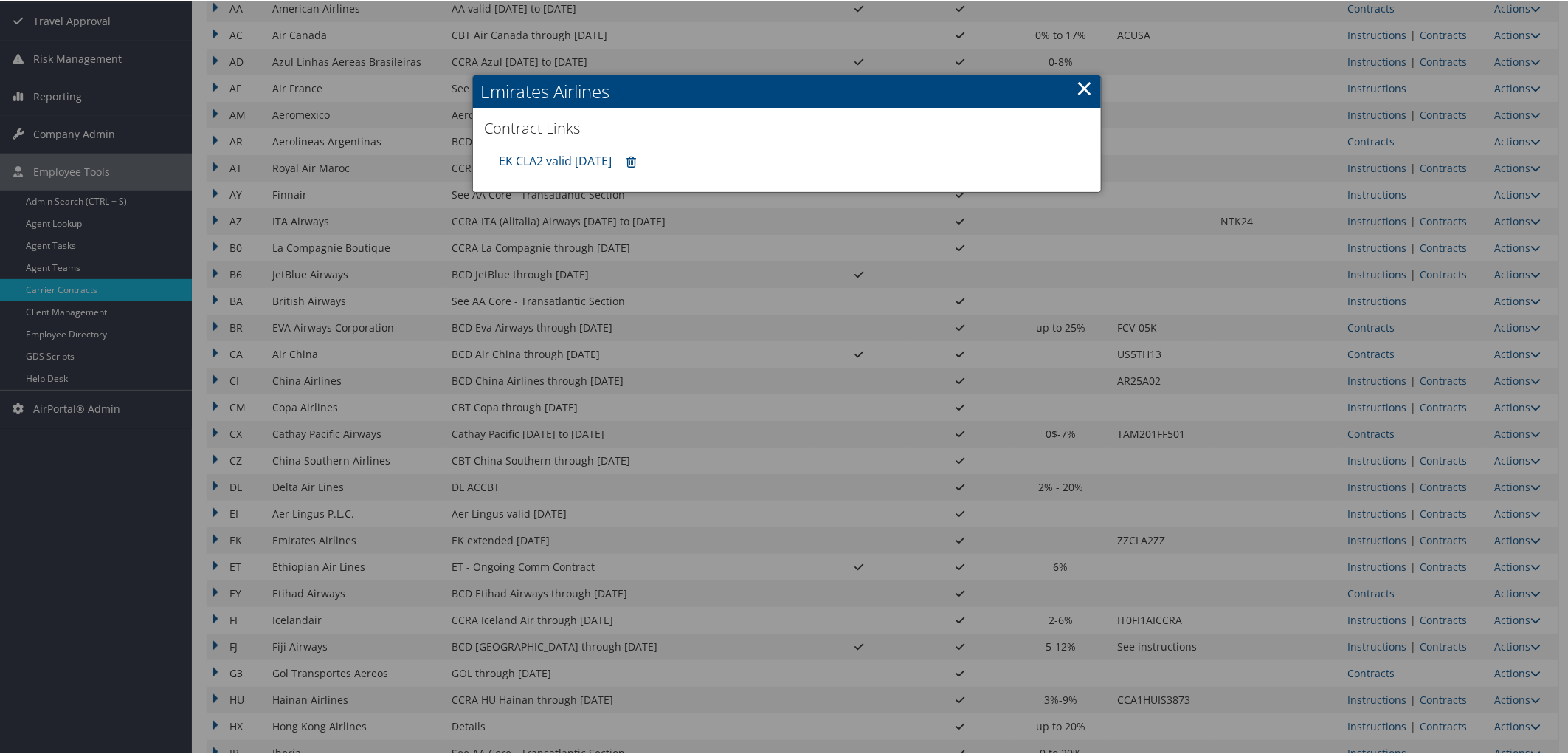
click at [519, 484] on div at bounding box center [787, 377] width 1574 height 754
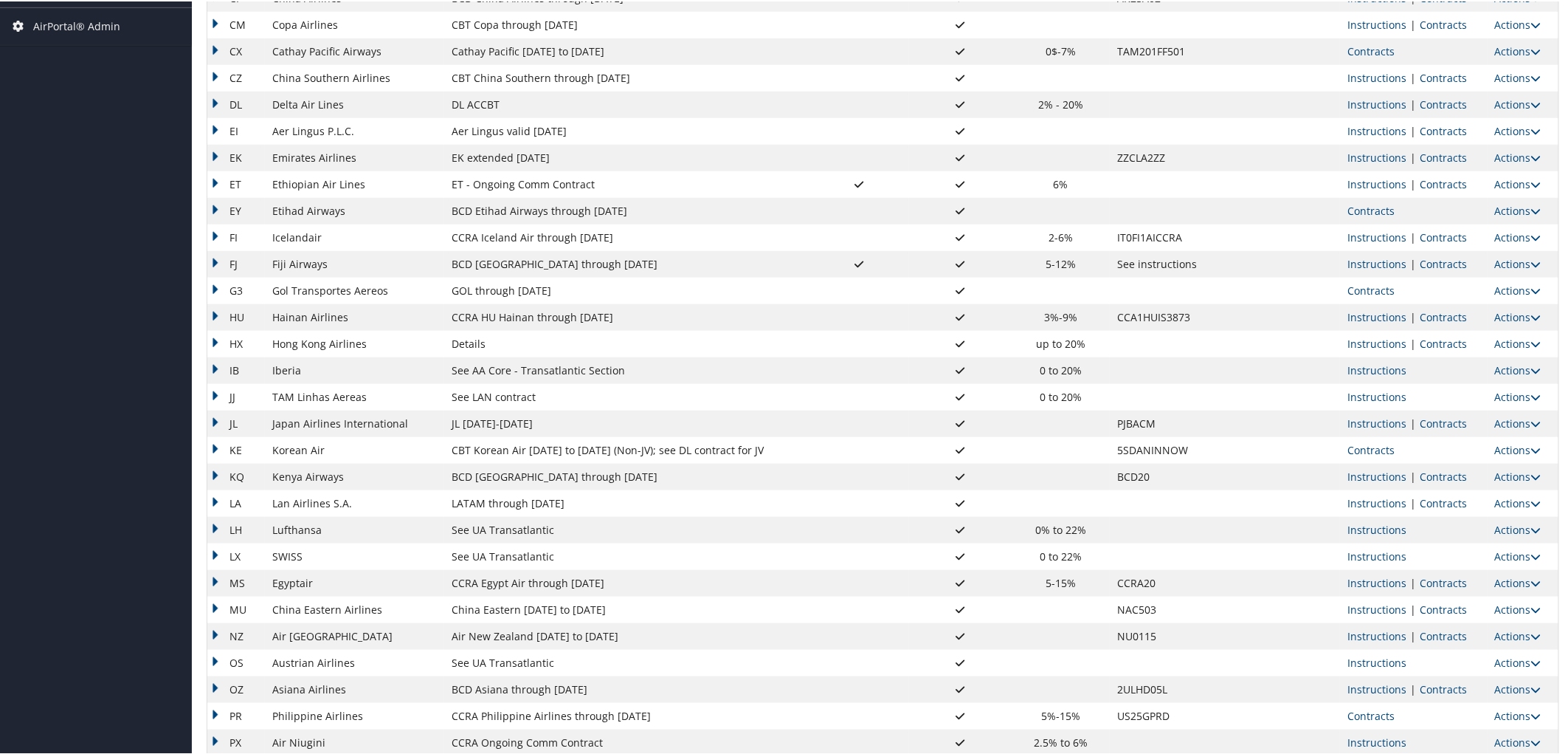
scroll to position [574, 0]
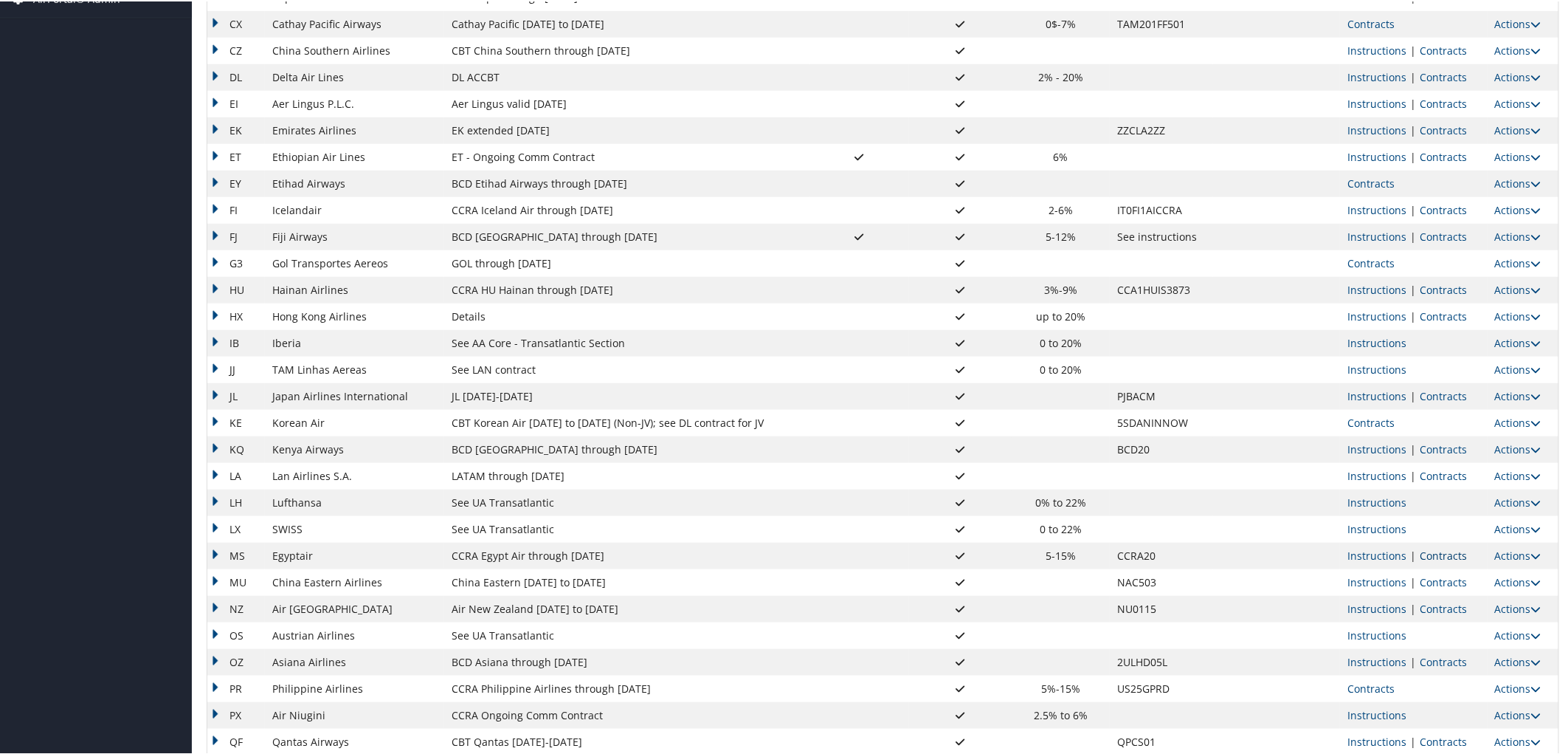
click at [1437, 551] on link "Contracts" at bounding box center [1443, 554] width 47 height 14
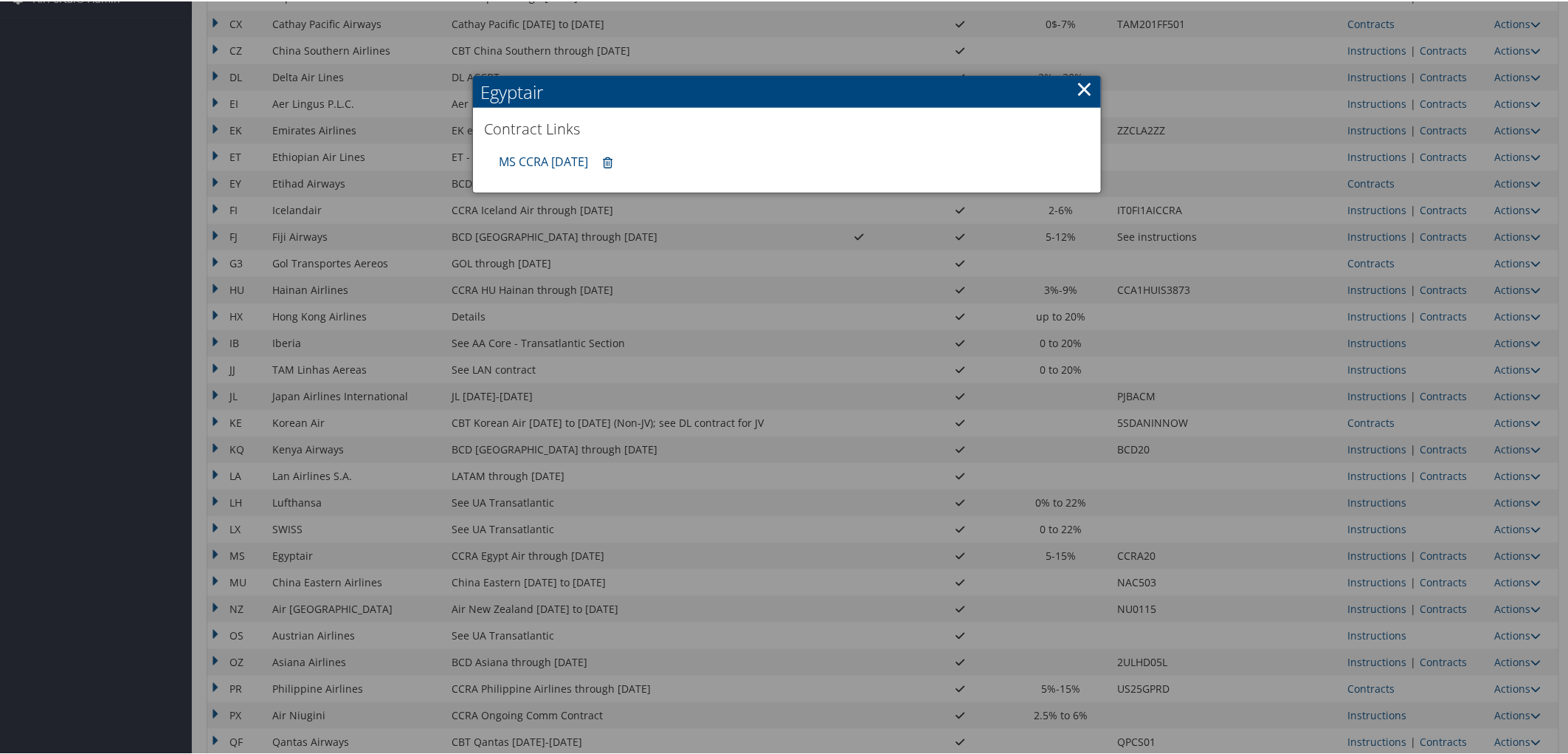
click at [671, 562] on div at bounding box center [787, 377] width 1574 height 754
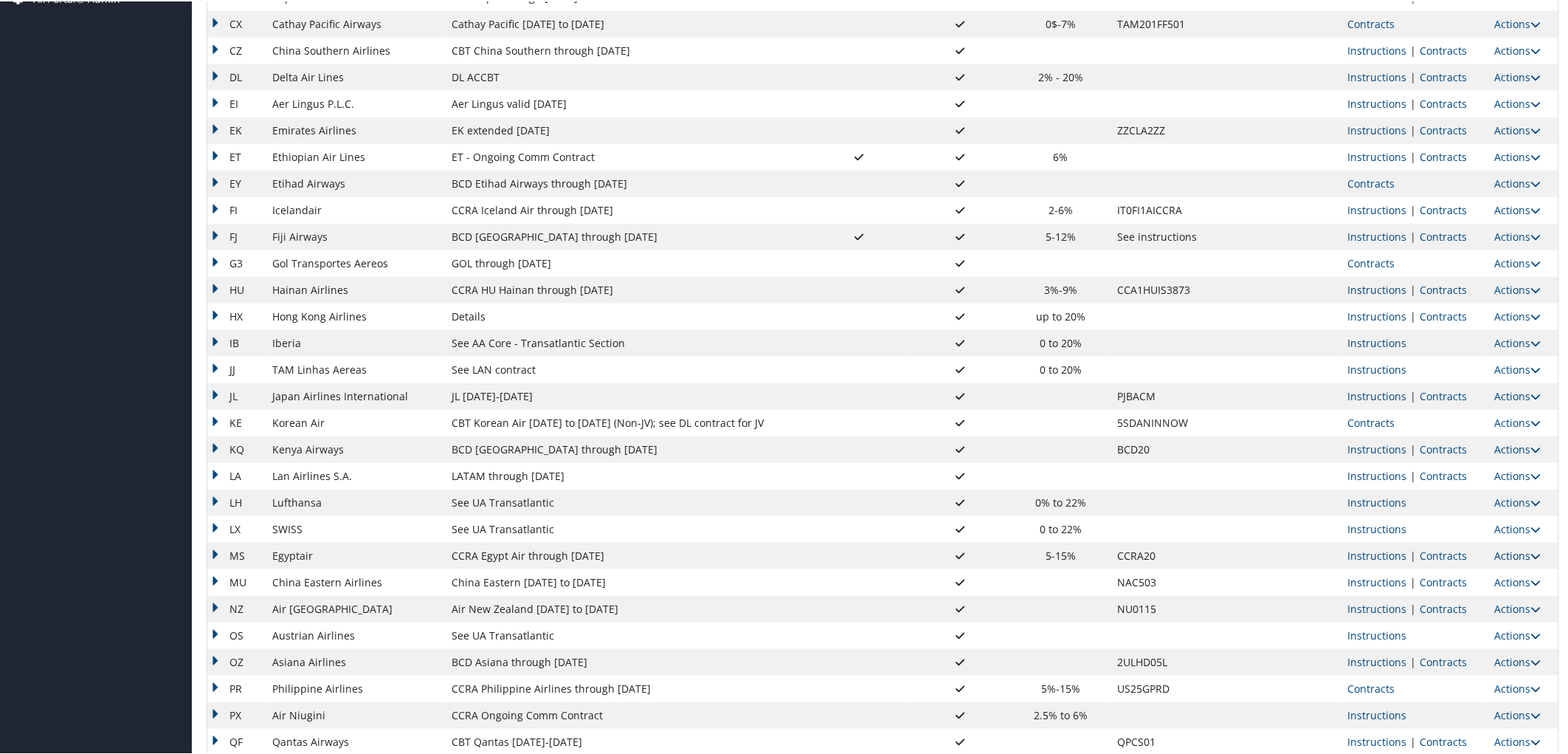
click at [1515, 555] on link "Actions" at bounding box center [1518, 554] width 46 height 14
click at [1451, 601] on link "Edit" at bounding box center [1479, 601] width 105 height 25
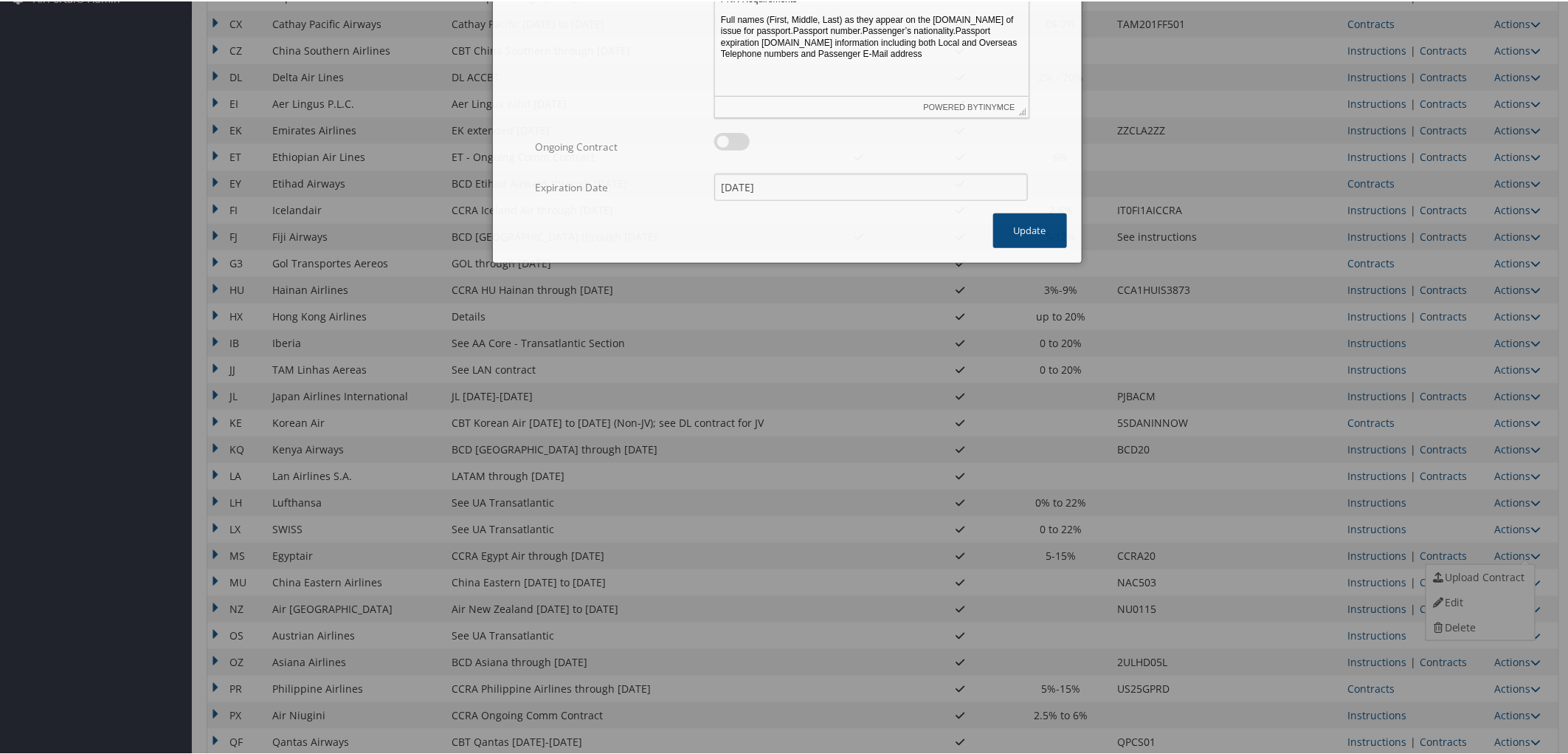
scroll to position [0, 0]
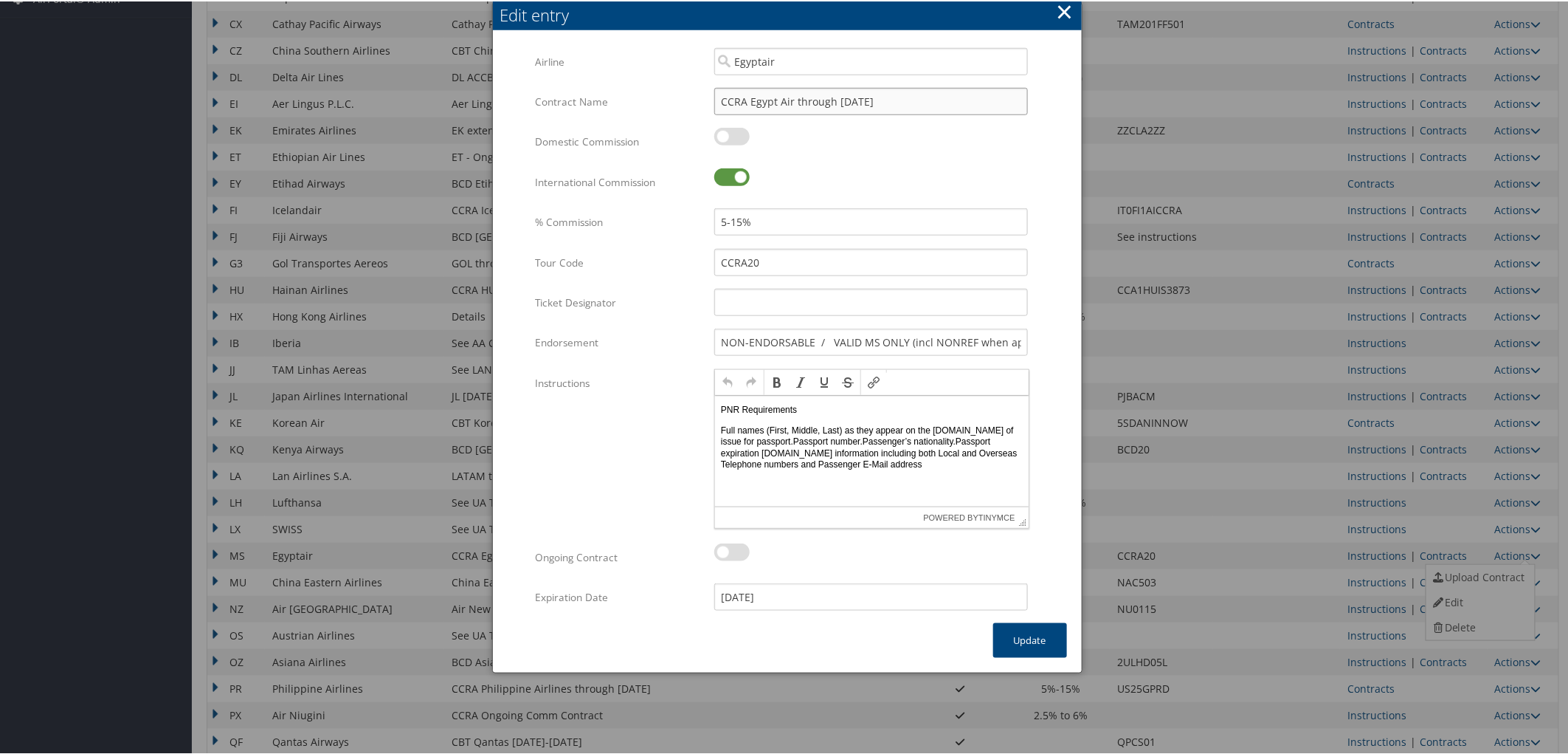
click at [831, 98] on input "CCRA Egypt Air through [DATE]" at bounding box center [871, 100] width 314 height 28
type input "CCRA Egypt Air through [DATE]"
click at [727, 594] on input "[DATE]" at bounding box center [871, 596] width 314 height 28
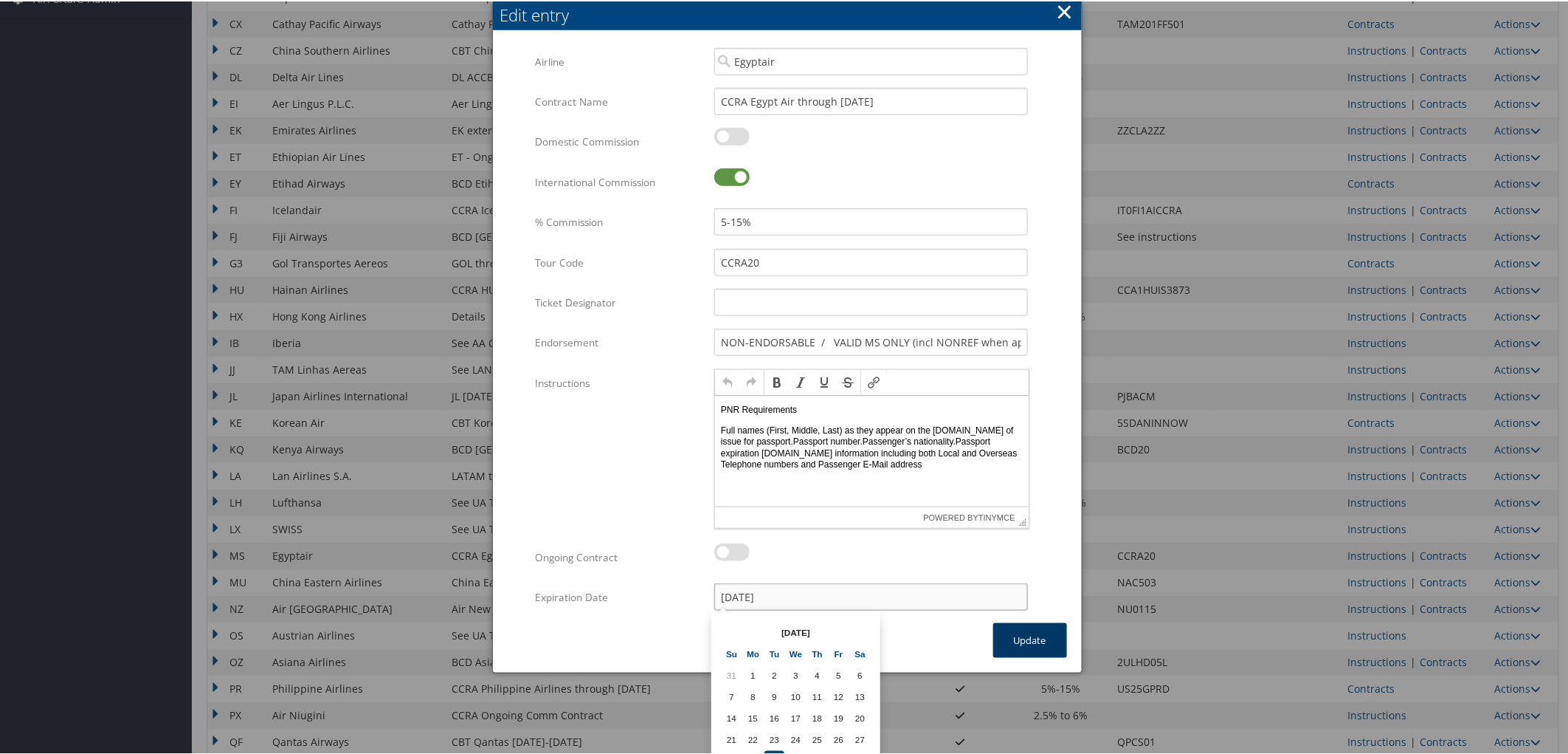
type input "[DATE]"
click at [1018, 638] on button "Update" at bounding box center [1030, 639] width 74 height 35
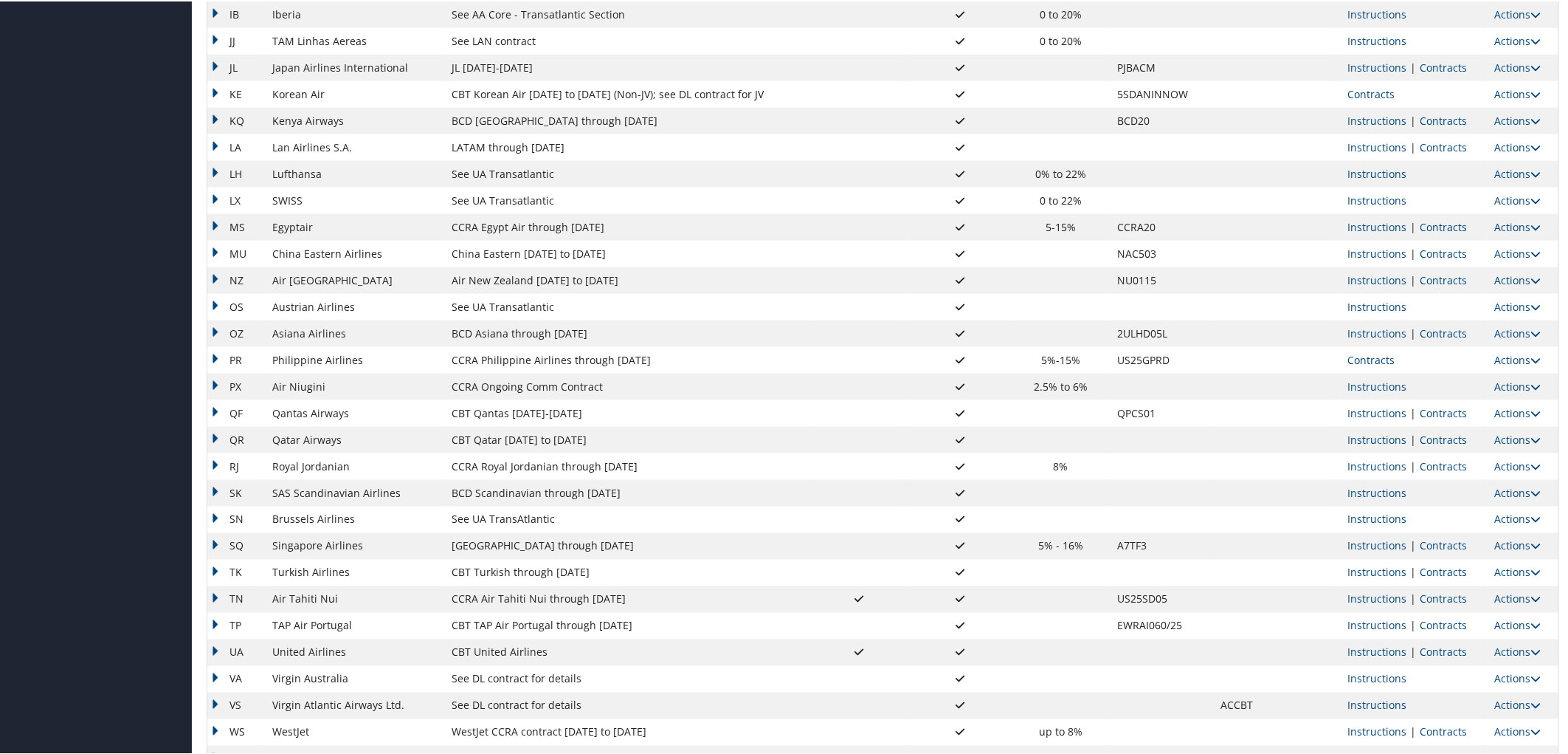
scroll to position [971, 0]
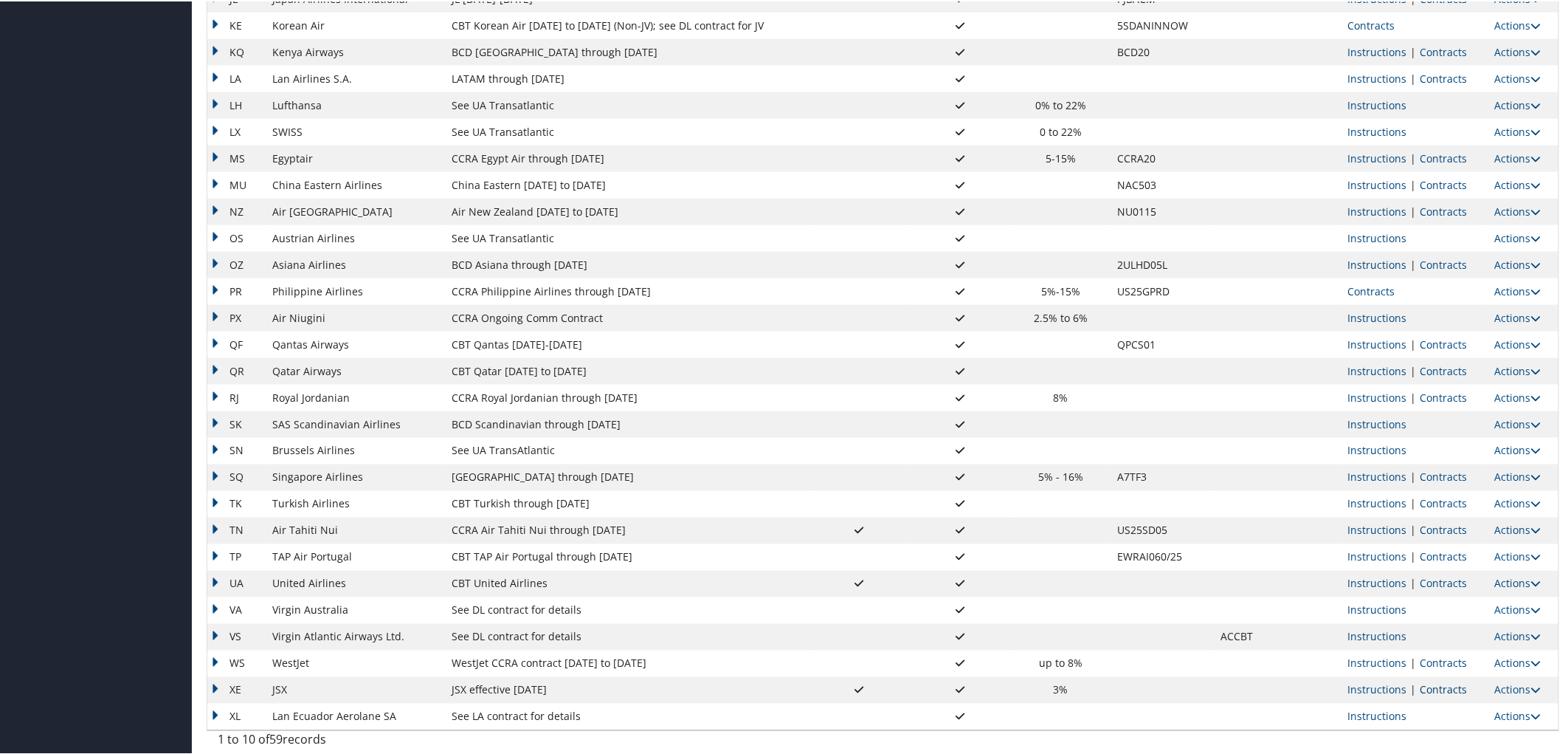
click at [1433, 685] on link "Contracts" at bounding box center [1443, 689] width 47 height 14
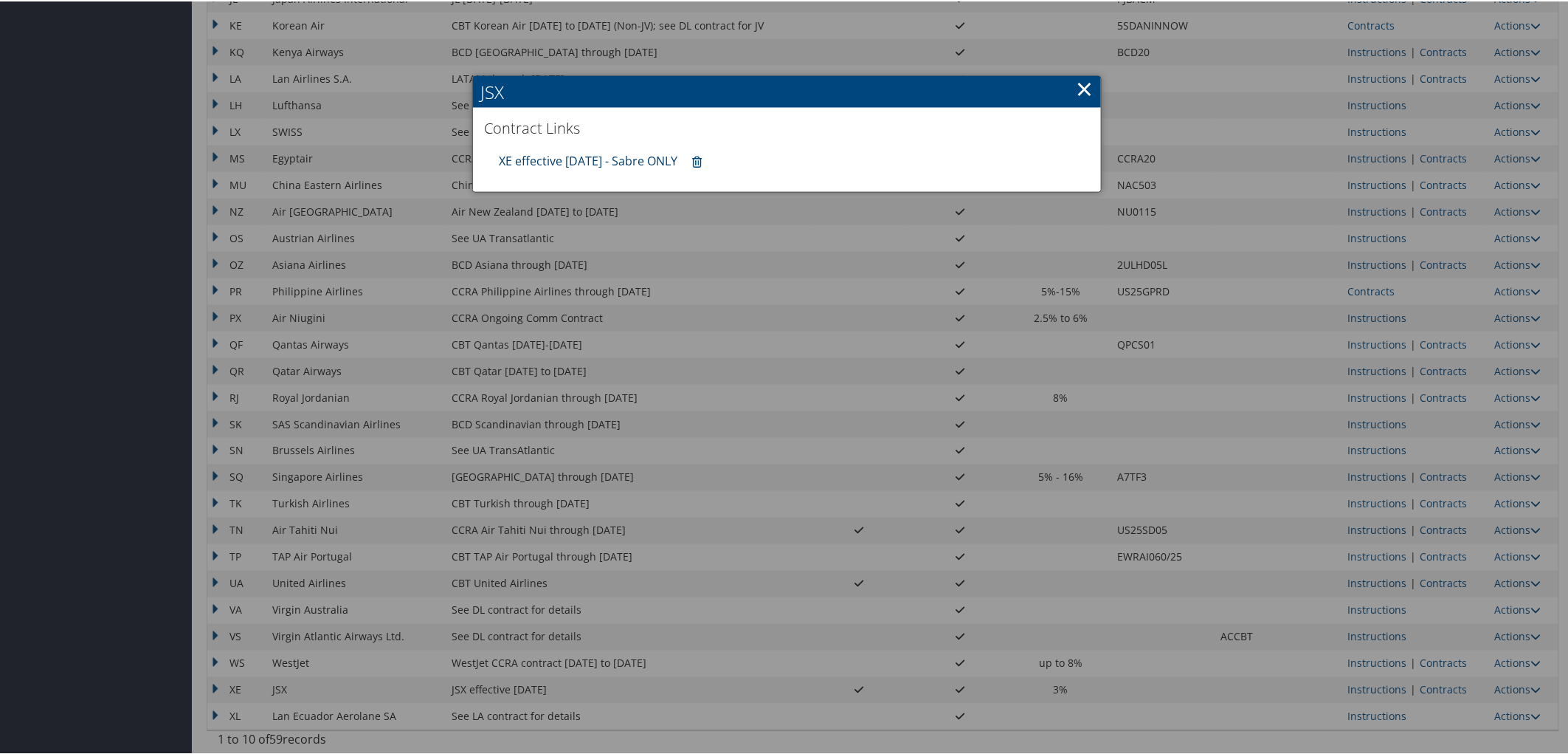
click at [616, 157] on link "XE effective [DATE] - Sabre ONLY" at bounding box center [588, 159] width 178 height 16
click at [1452, 583] on div at bounding box center [787, 377] width 1574 height 754
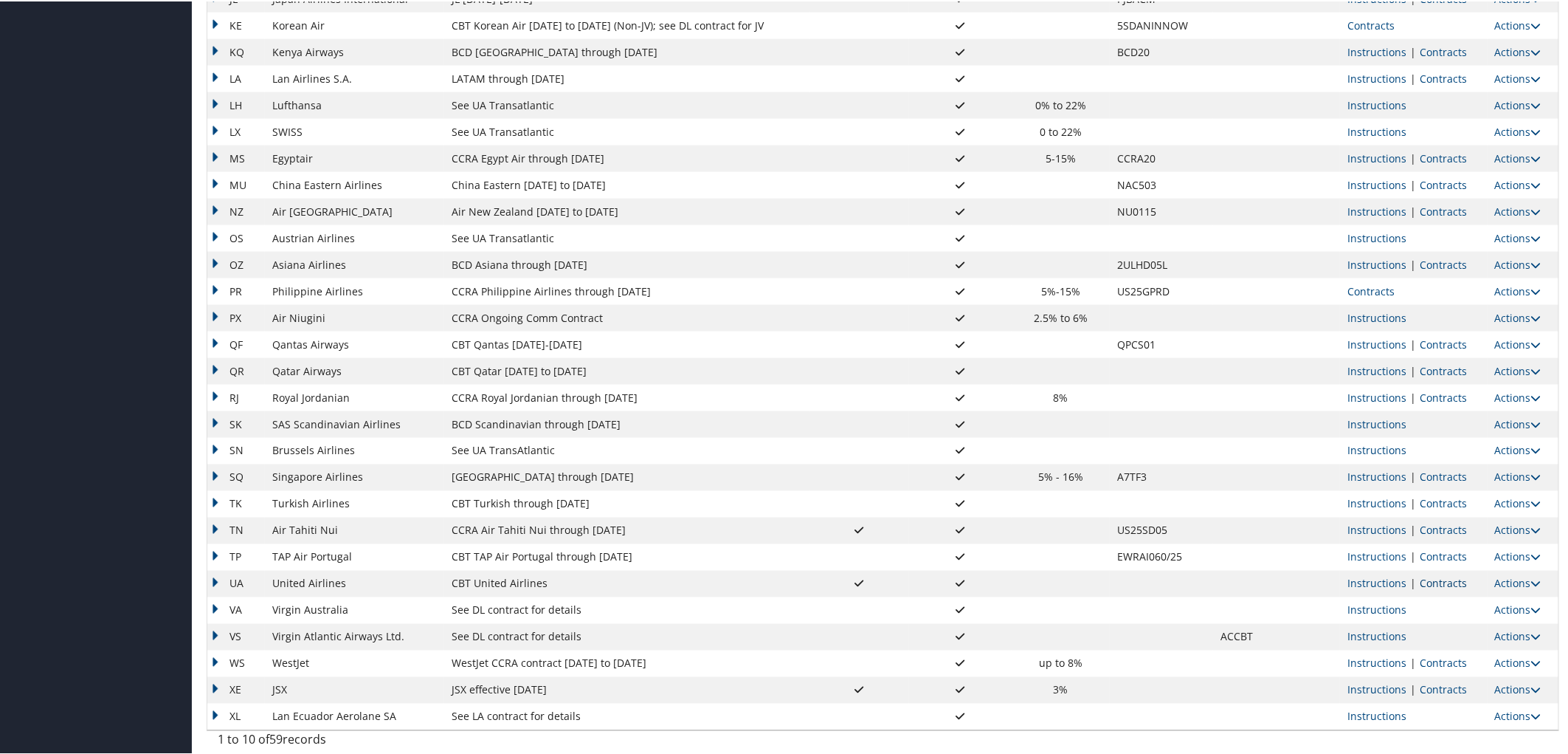
click at [1441, 579] on link "Contracts" at bounding box center [1443, 582] width 47 height 14
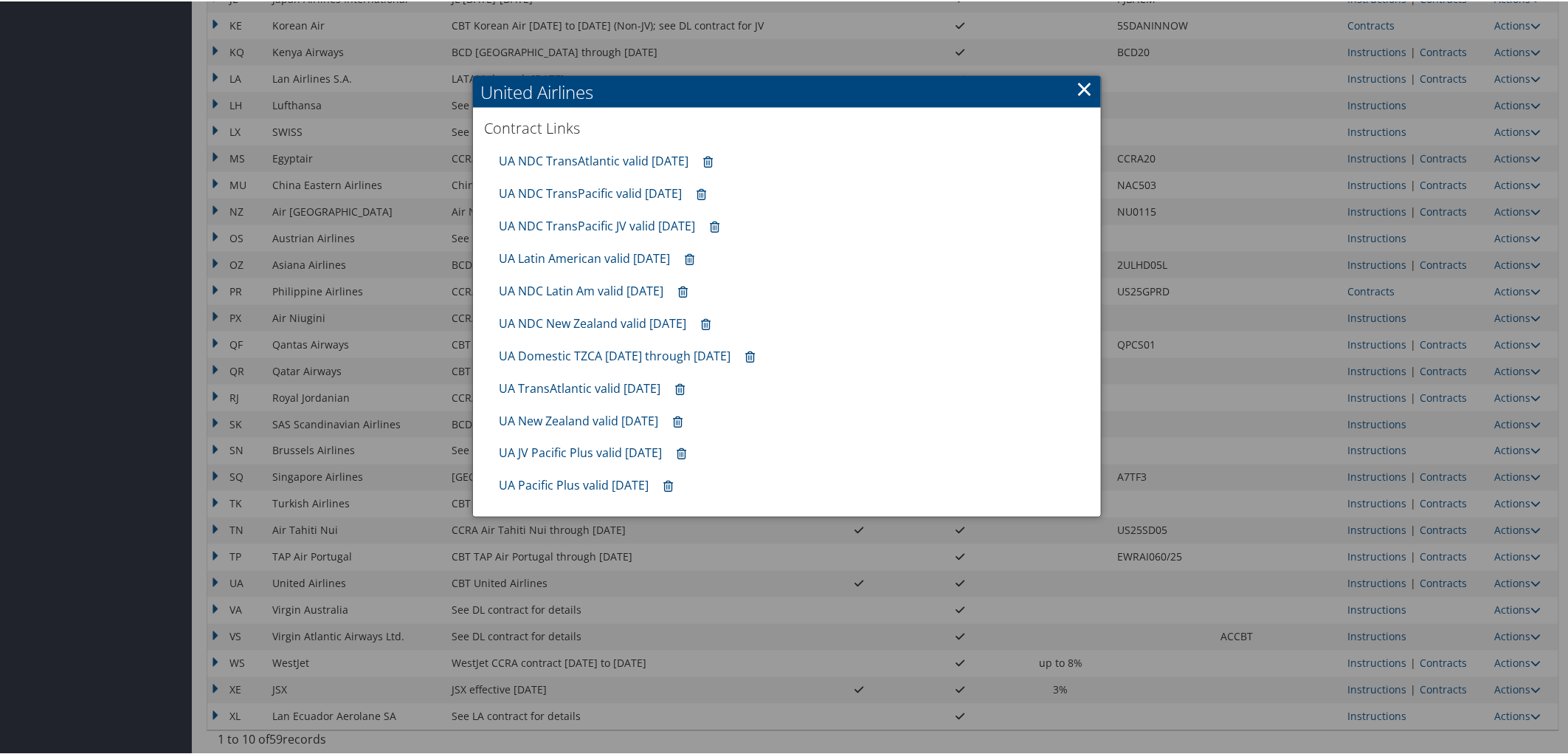
click at [71, 413] on div at bounding box center [787, 377] width 1574 height 754
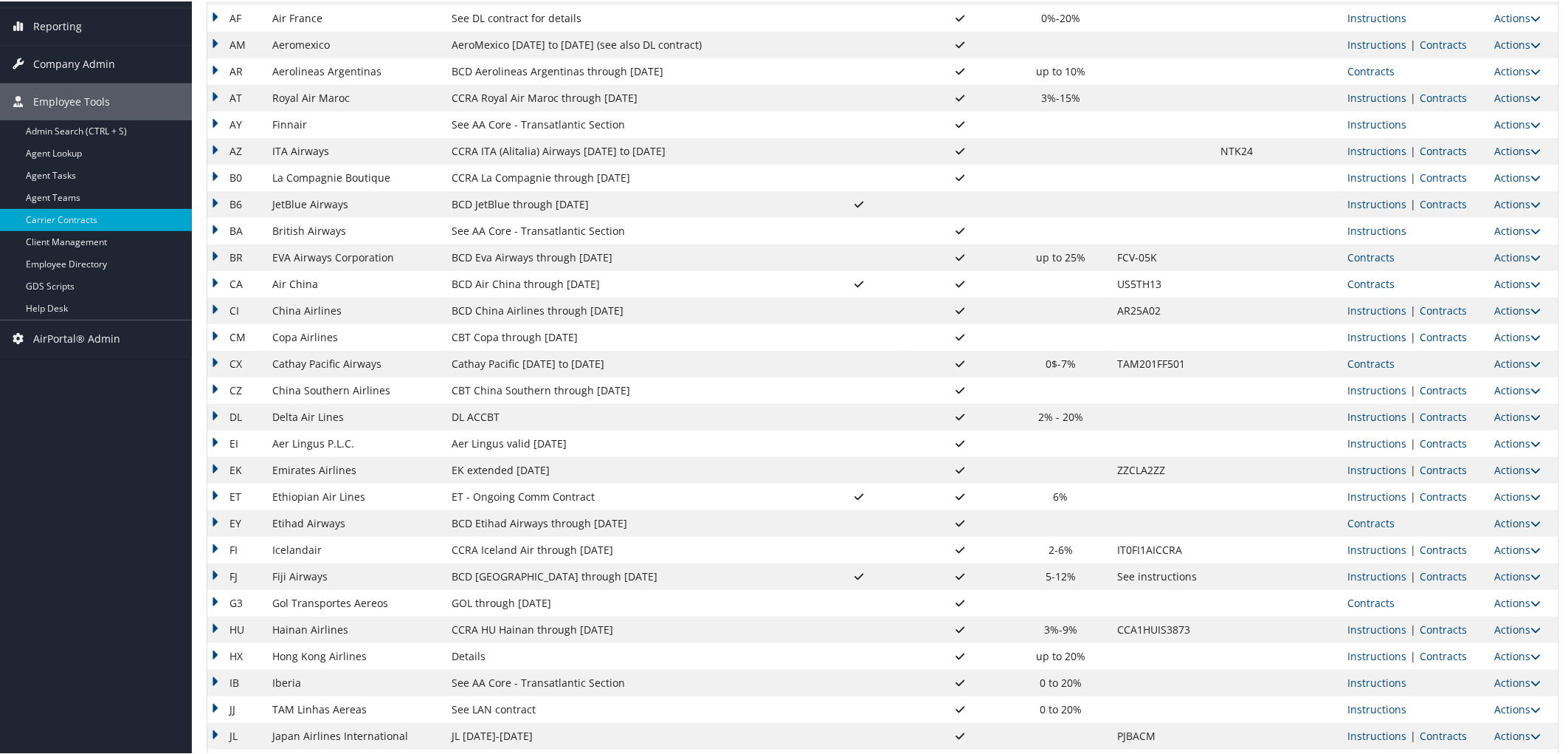
scroll to position [232, 0]
click at [1498, 386] on link "Actions" at bounding box center [1518, 390] width 46 height 14
click at [1474, 432] on link "Edit" at bounding box center [1479, 437] width 105 height 25
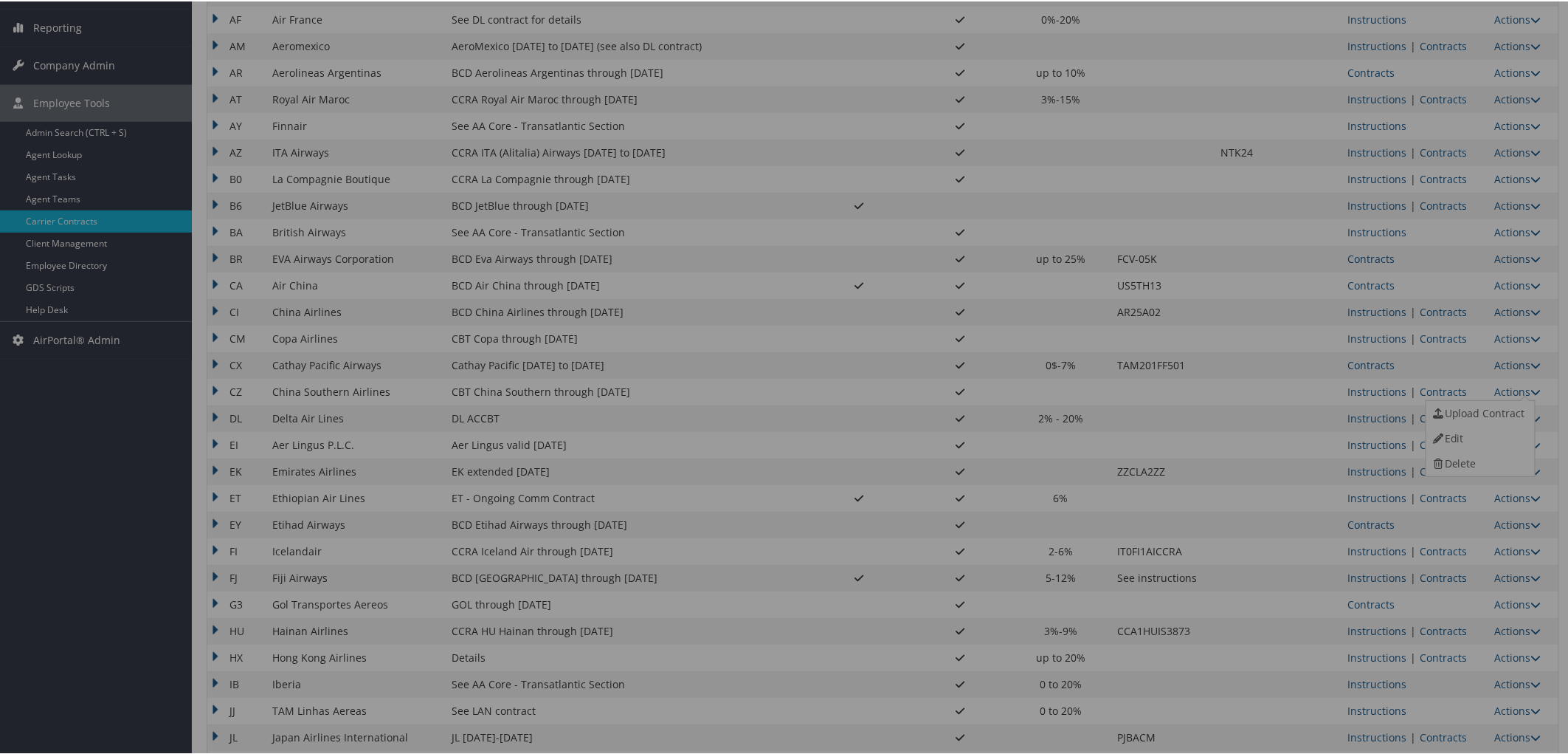
scroll to position [0, 0]
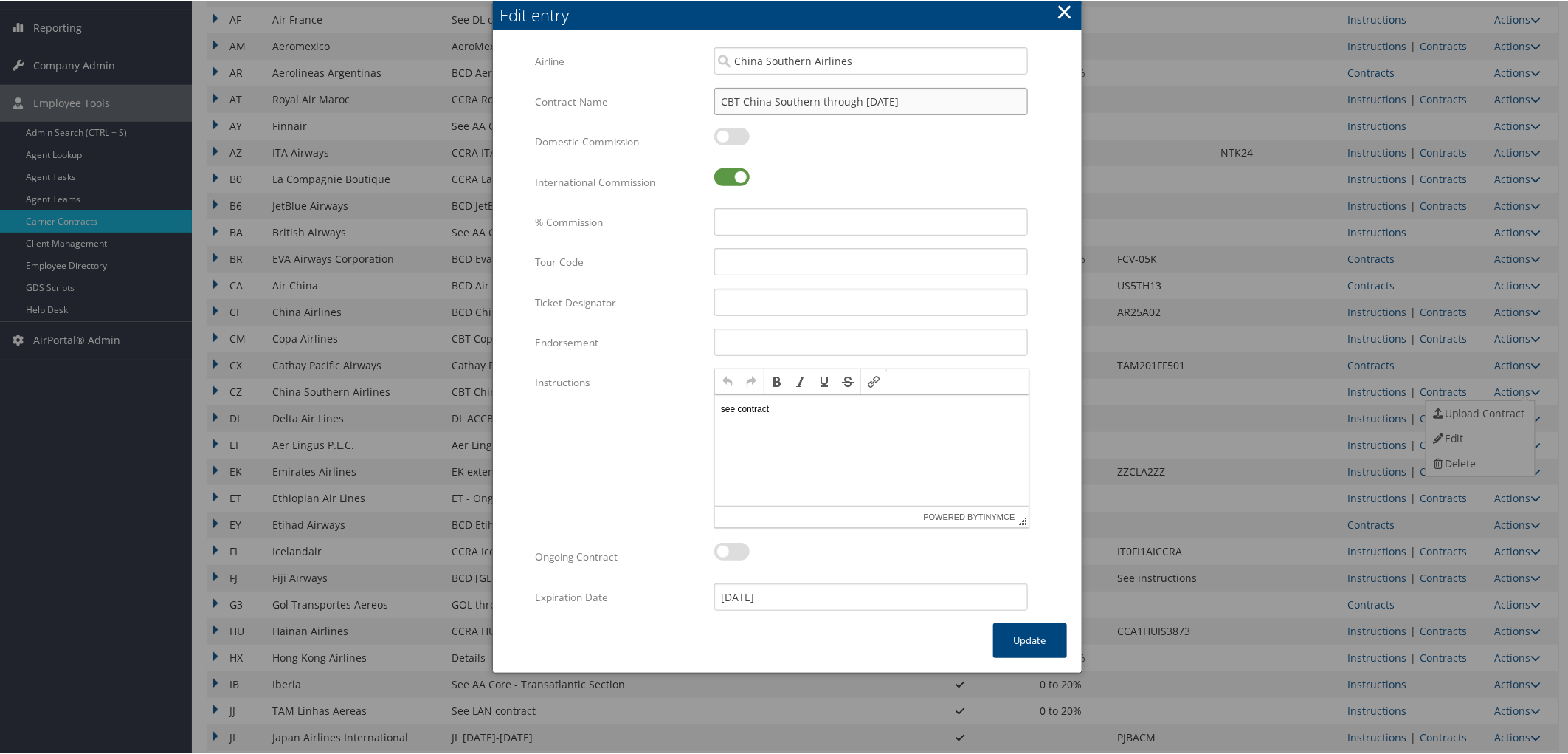
drag, startPoint x: 896, startPoint y: 101, endPoint x: 861, endPoint y: 100, distance: 35.0
click at [861, 100] on input "CBT China Southern through [DATE]" at bounding box center [871, 100] width 314 height 28
type input "CBT China Southern through [DATE]"
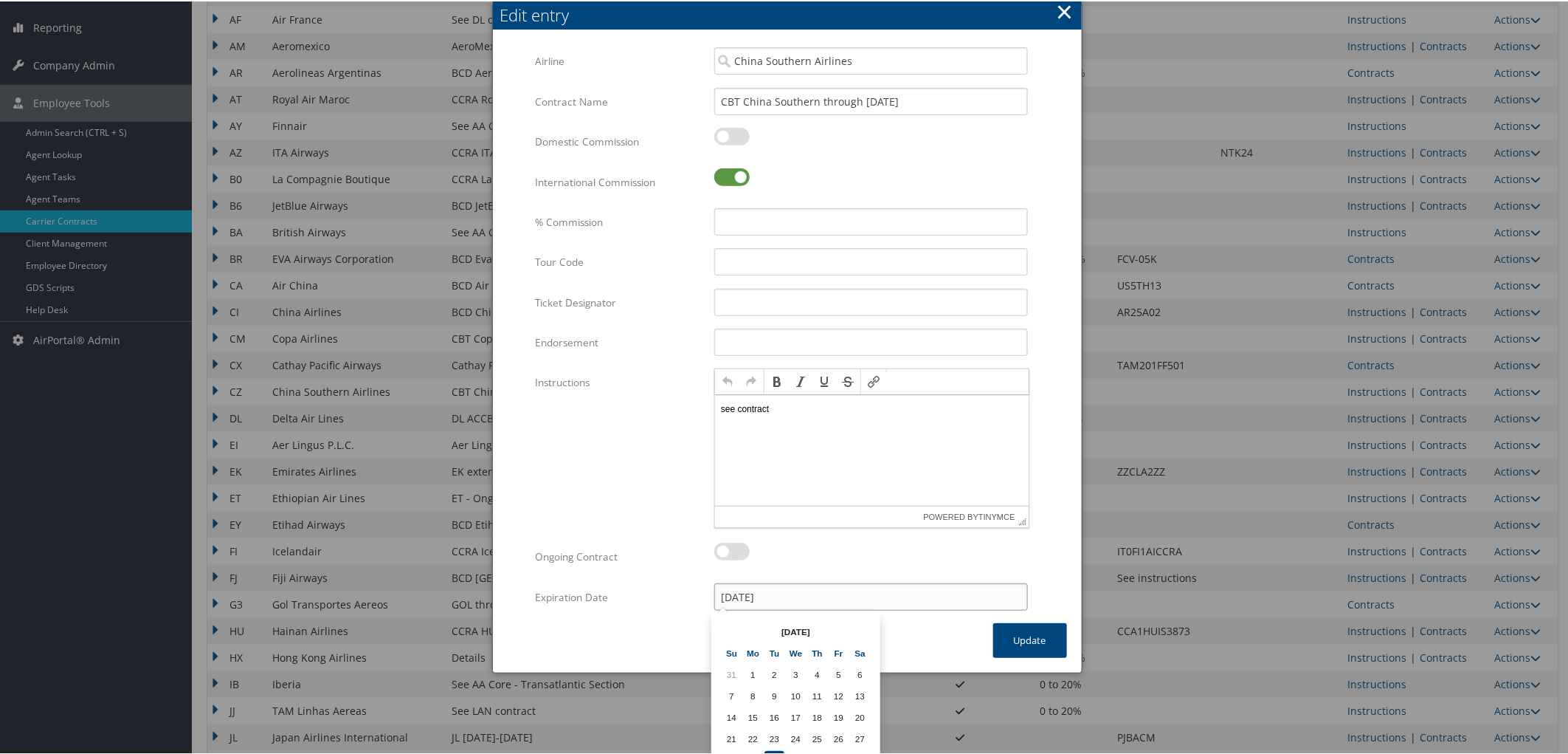
drag, startPoint x: 776, startPoint y: 589, endPoint x: 611, endPoint y: 585, distance: 165.0
click at [611, 585] on div "Expiration Date [DATE] Multiple values The selected items contain different val…" at bounding box center [787, 602] width 503 height 40
type input "12312025"
click at [611, 599] on label "Expiration Date" at bounding box center [619, 596] width 168 height 28
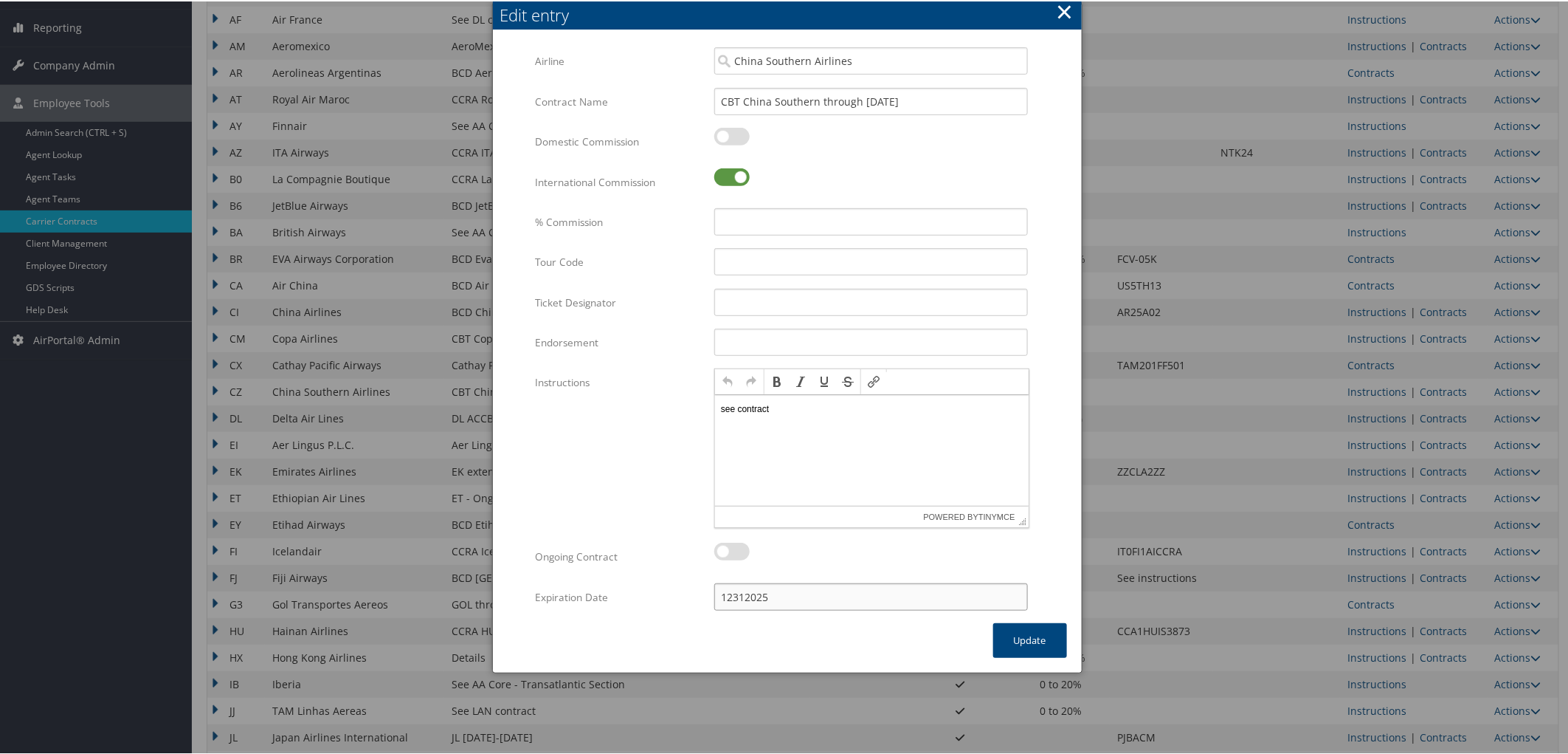
click at [781, 593] on input "12312025" at bounding box center [871, 596] width 314 height 28
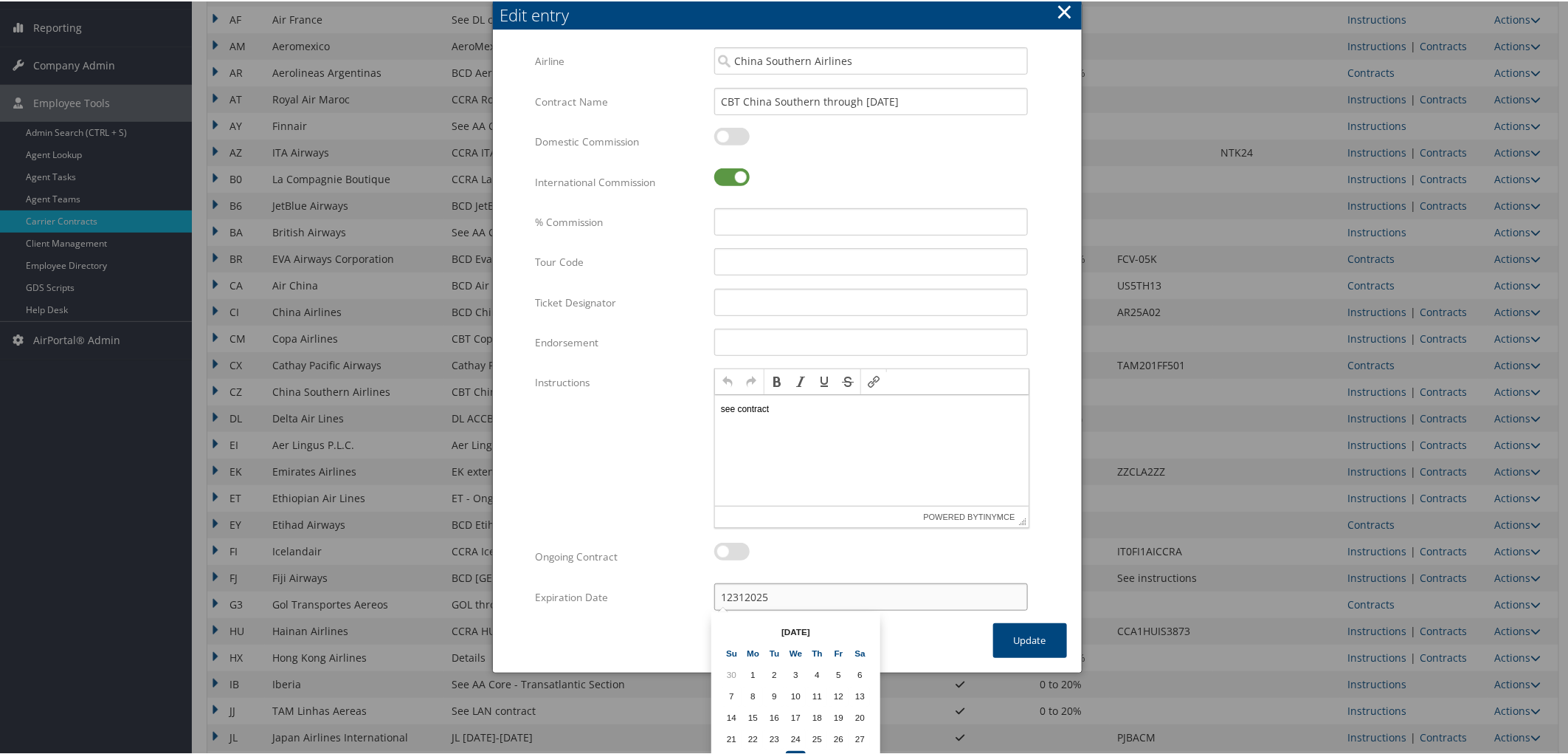
click at [731, 588] on input "12312025" at bounding box center [871, 596] width 314 height 28
type input "[DATE]"
click at [677, 654] on div "× Edit entry Airline China Southern Airlines Multiple values The selected items…" at bounding box center [787, 336] width 591 height 672
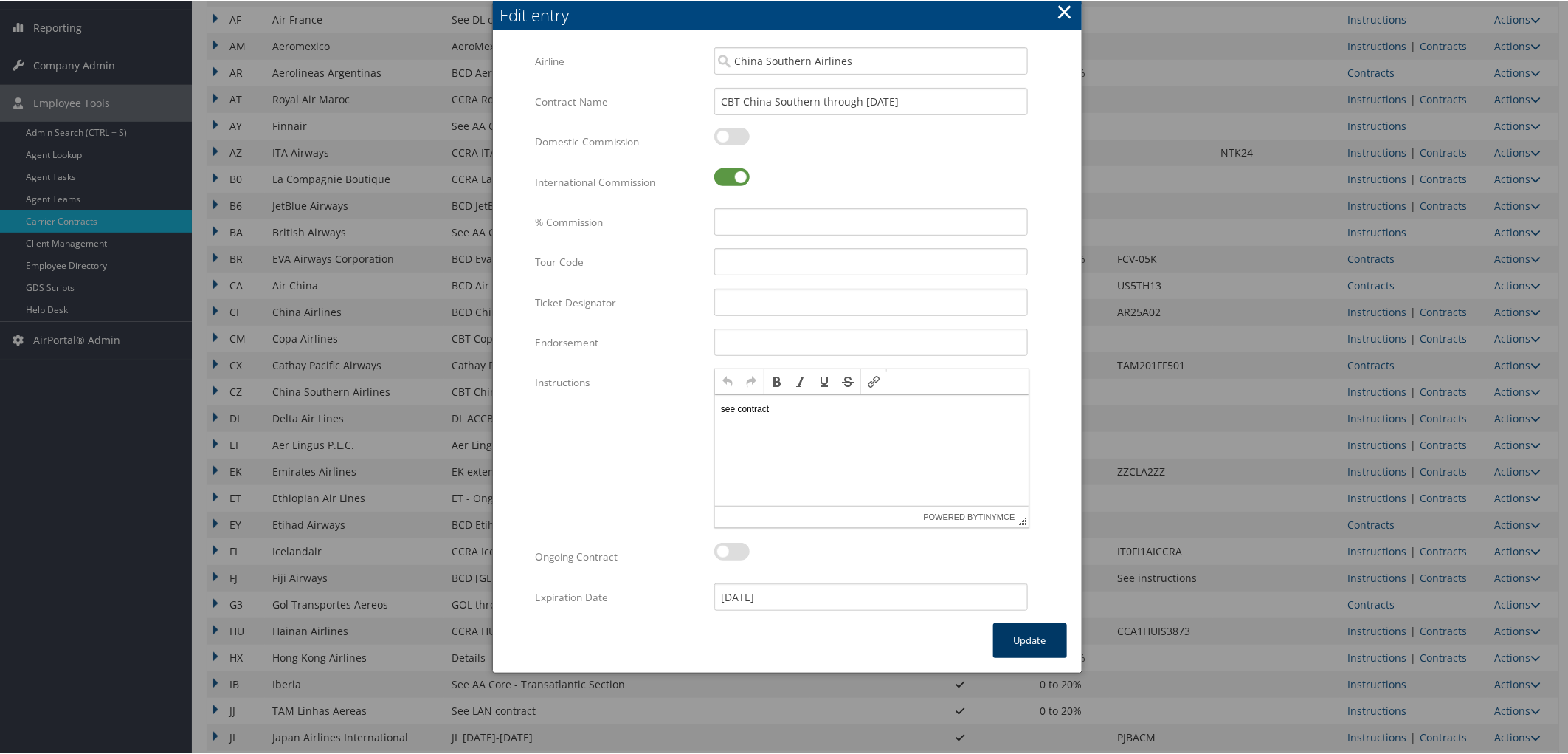
click at [1031, 630] on button "Update" at bounding box center [1030, 639] width 74 height 35
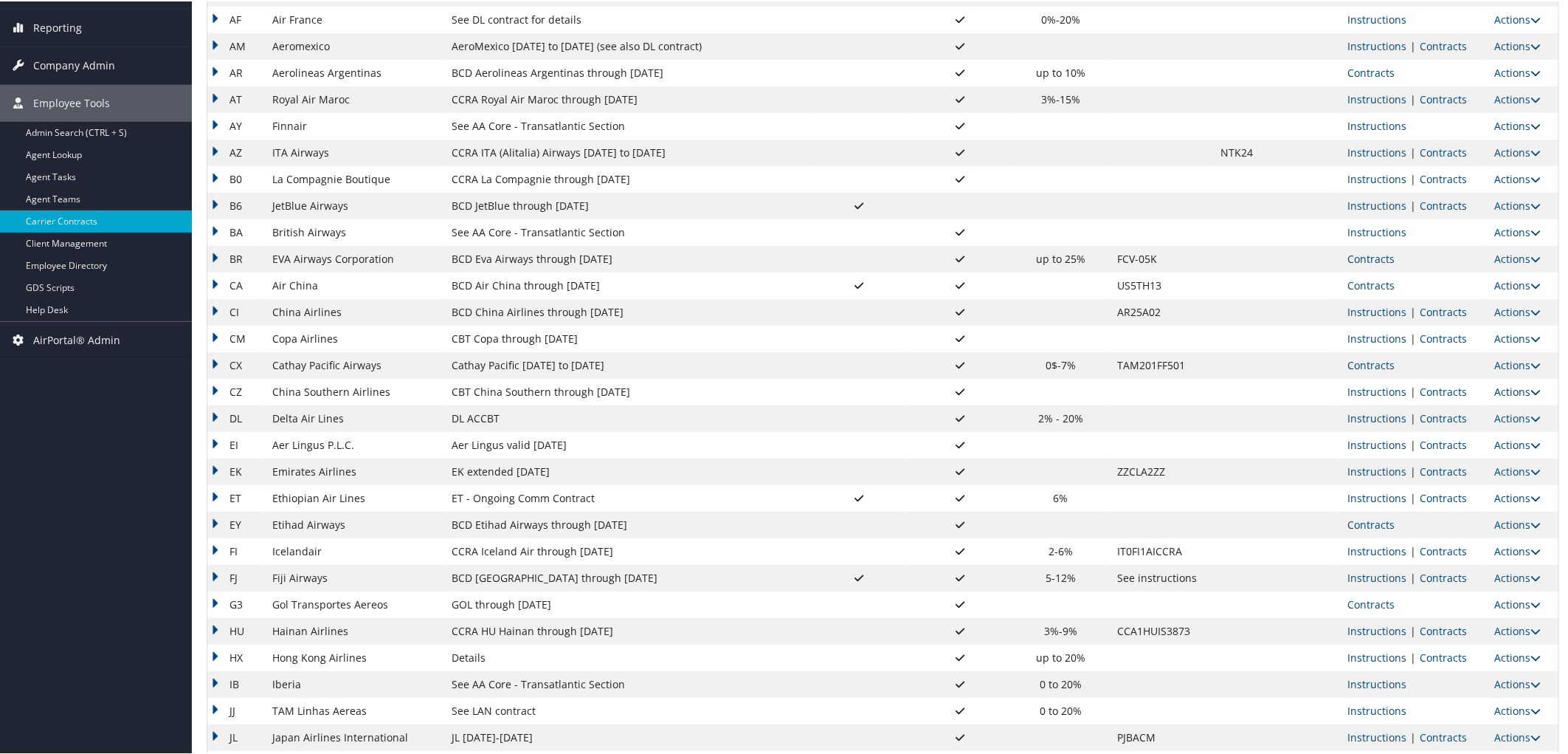
click at [1500, 393] on link "Actions" at bounding box center [1518, 390] width 46 height 14
click at [1479, 411] on link "Upload Contract" at bounding box center [1479, 412] width 105 height 25
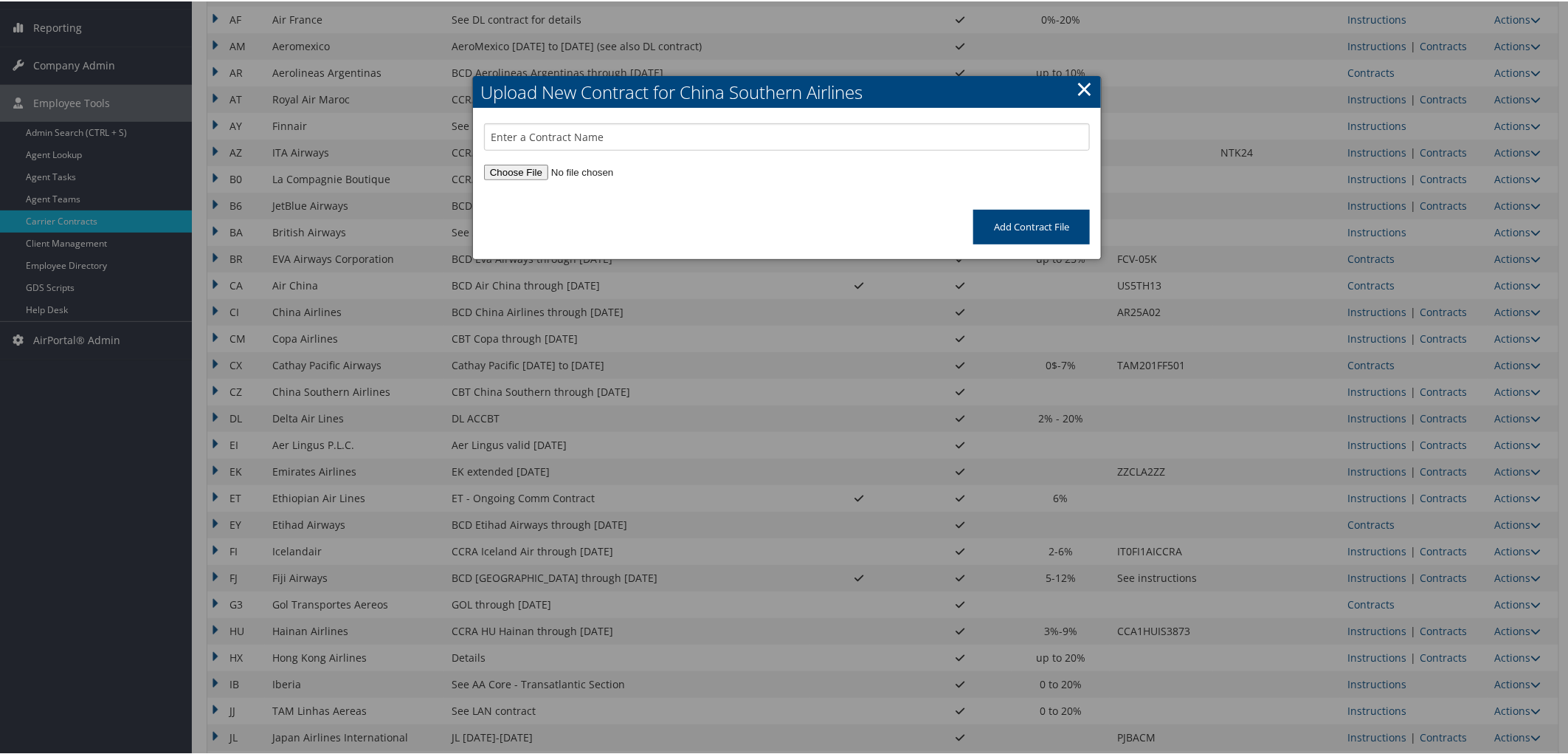
click at [524, 172] on input "file" at bounding box center [787, 171] width 606 height 15
type input "C:\fakepath\CZ Upfront Commission Notice 2025Q4 [PERSON_NAME] Business Travel.p…"
click at [607, 137] on input "text" at bounding box center [787, 135] width 606 height 28
type input "CBT - China Southern [DATE]-[DATE]"
click at [1015, 225] on input "Add Contract File" at bounding box center [1032, 225] width 117 height 35
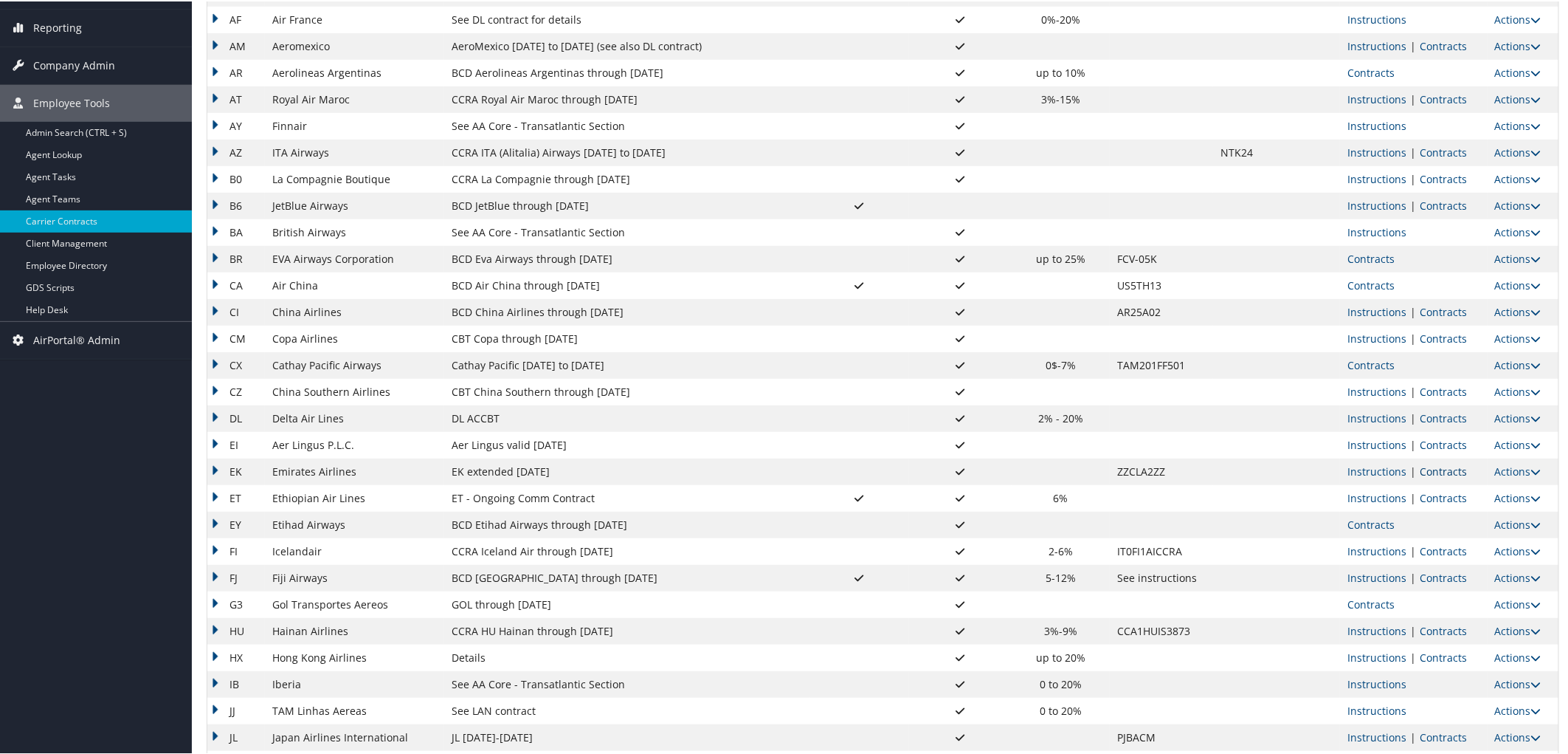
click at [1421, 469] on link "Contracts" at bounding box center [1443, 470] width 47 height 14
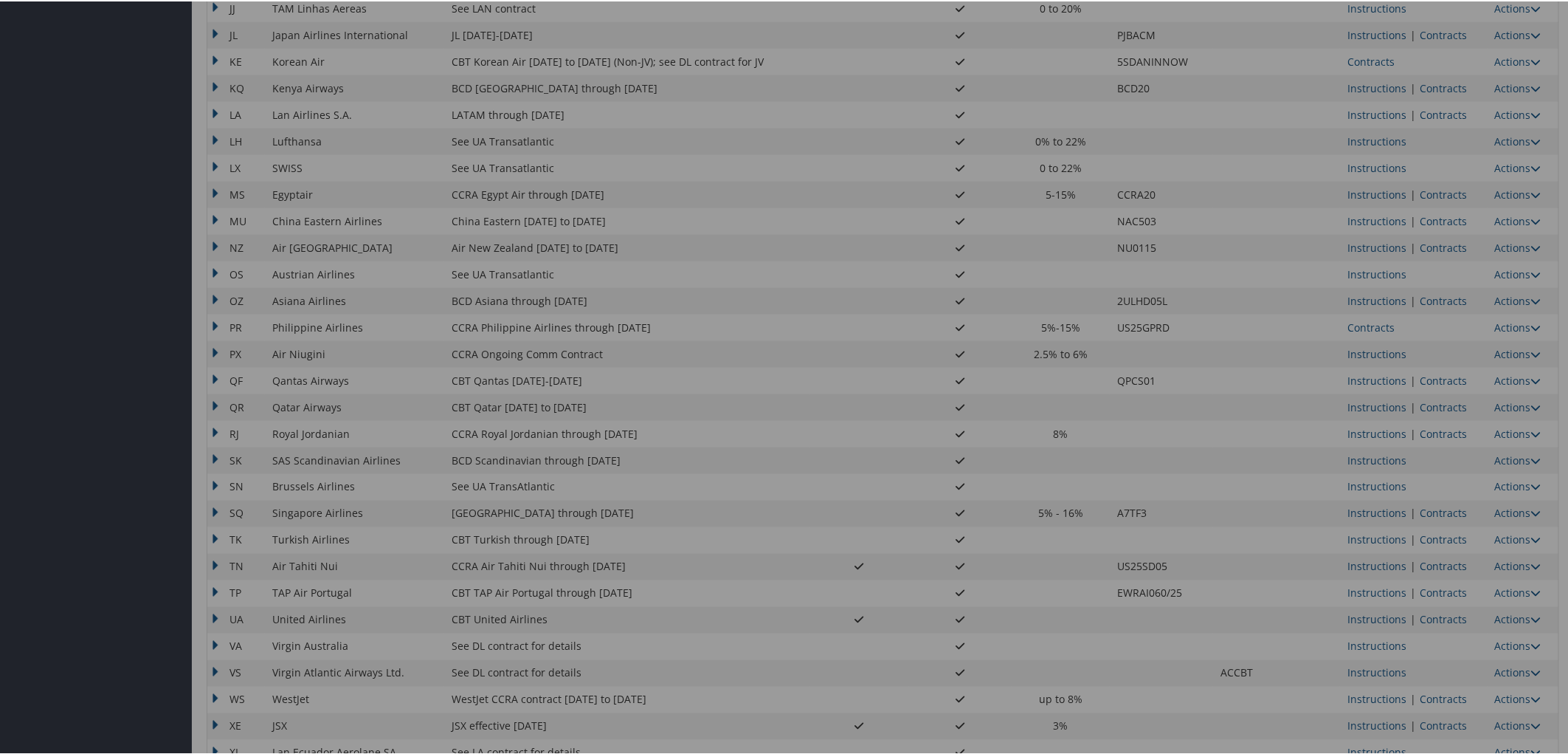
scroll to position [971, 0]
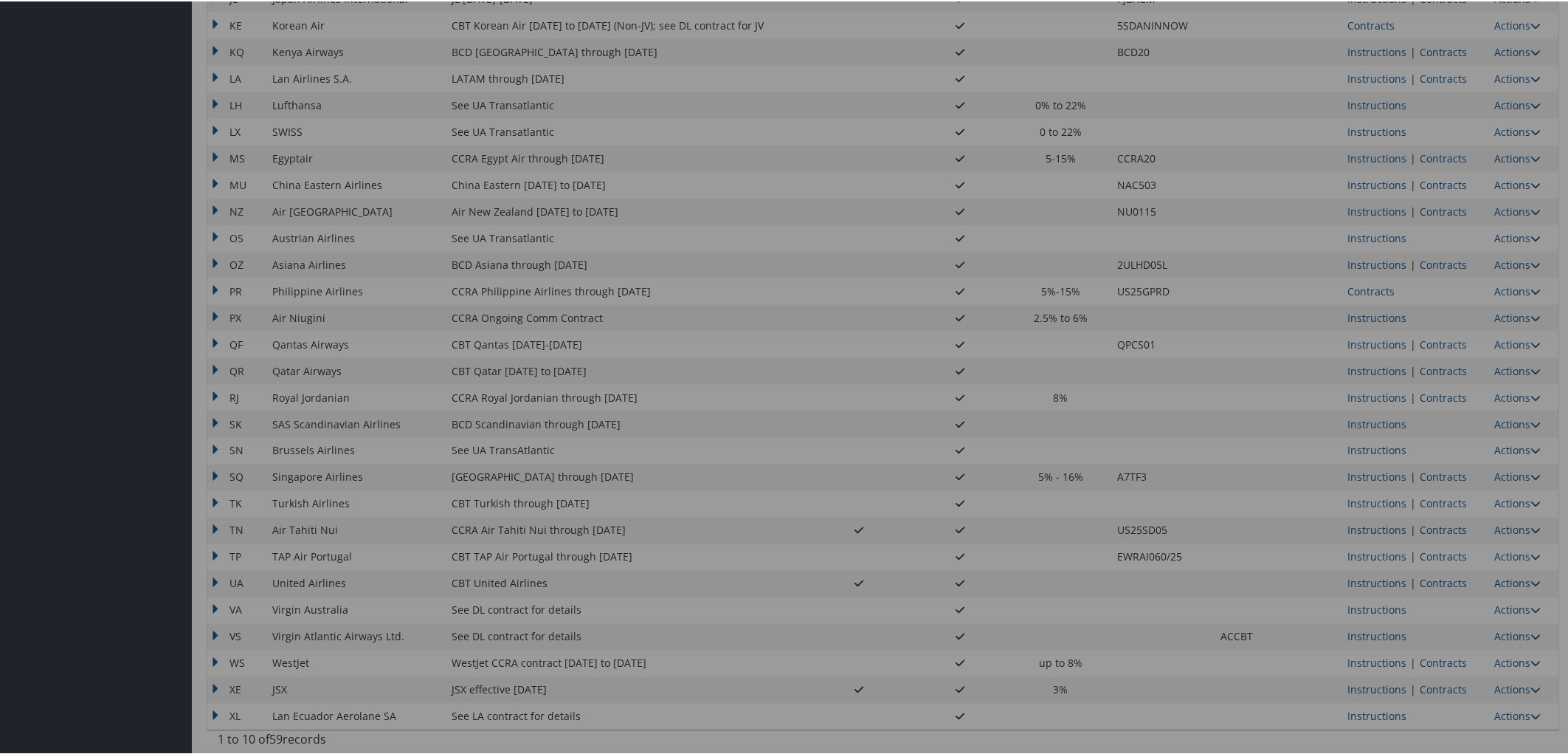
click at [1437, 586] on div at bounding box center [787, 377] width 1574 height 754
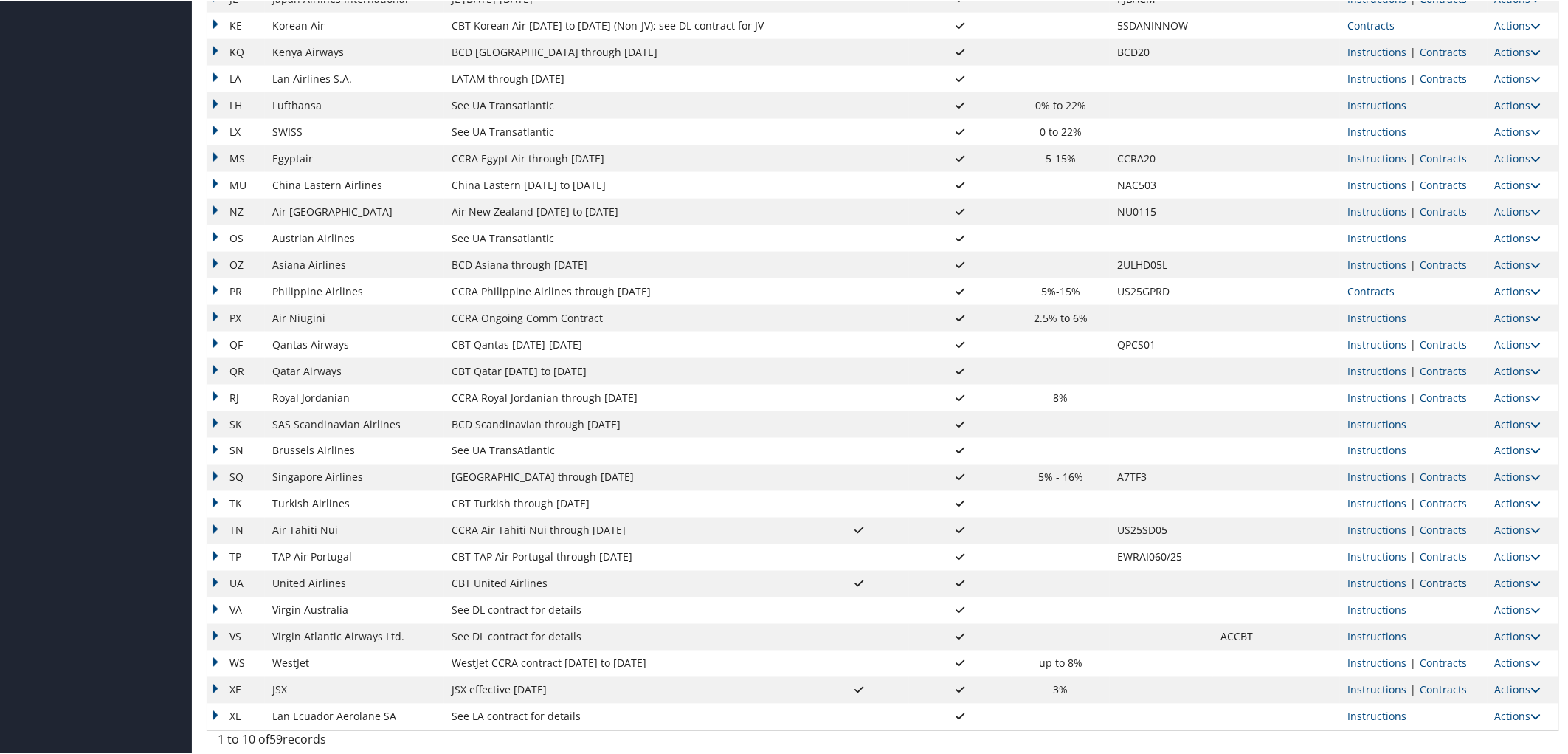
click at [1437, 582] on link "Contracts" at bounding box center [1443, 582] width 47 height 14
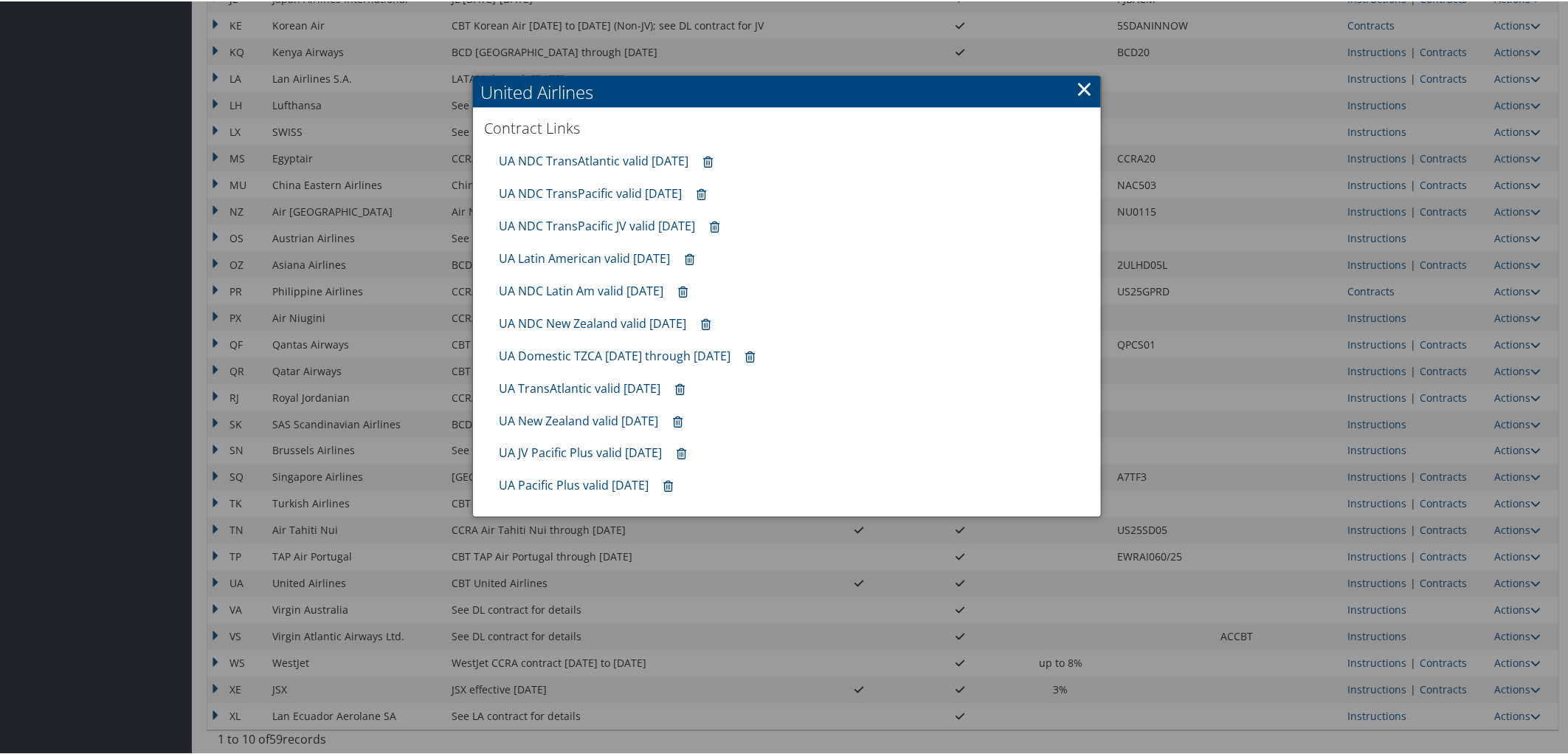
click at [1078, 78] on link "×" at bounding box center [1084, 87] width 17 height 29
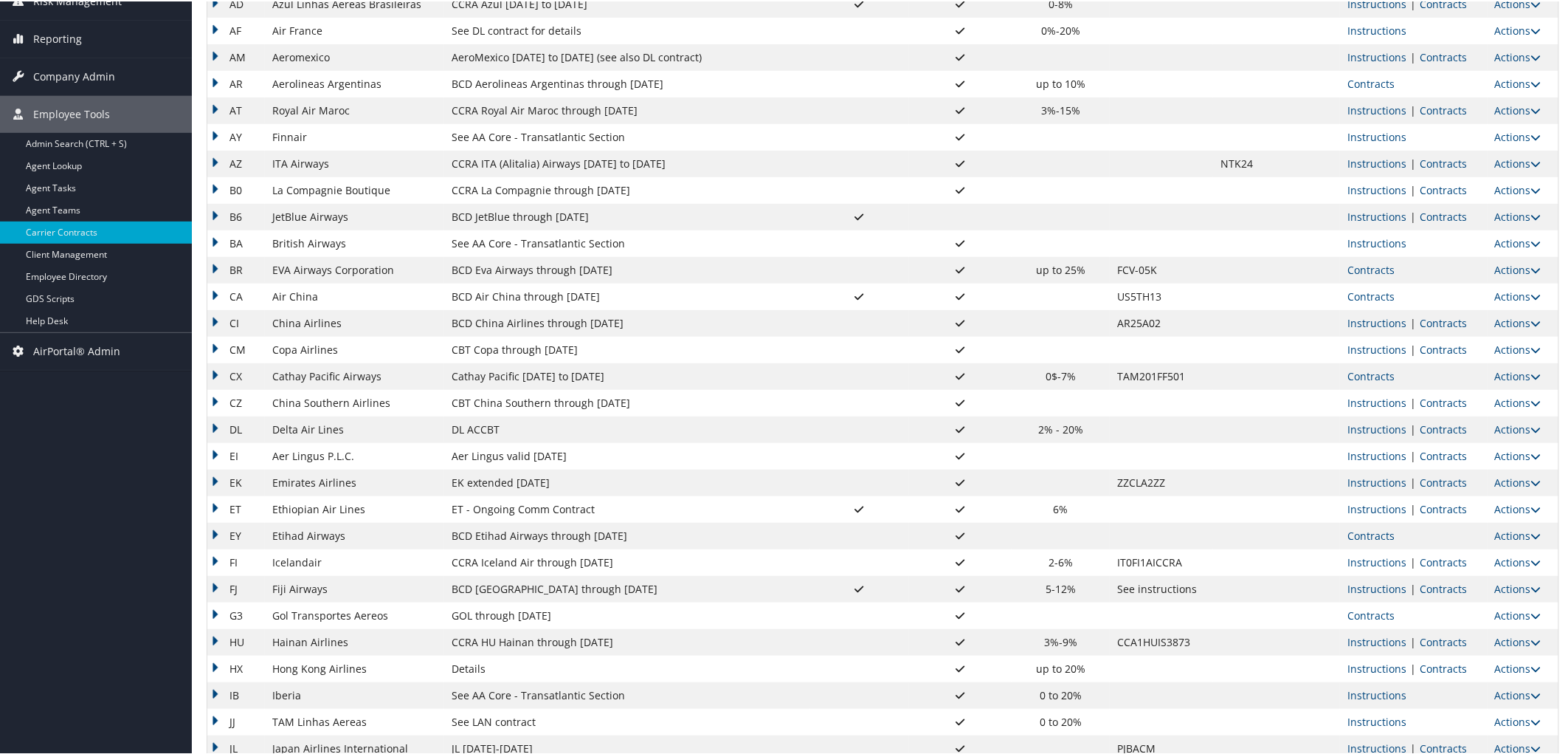
scroll to position [0, 0]
